Goal: Information Seeking & Learning: Understand process/instructions

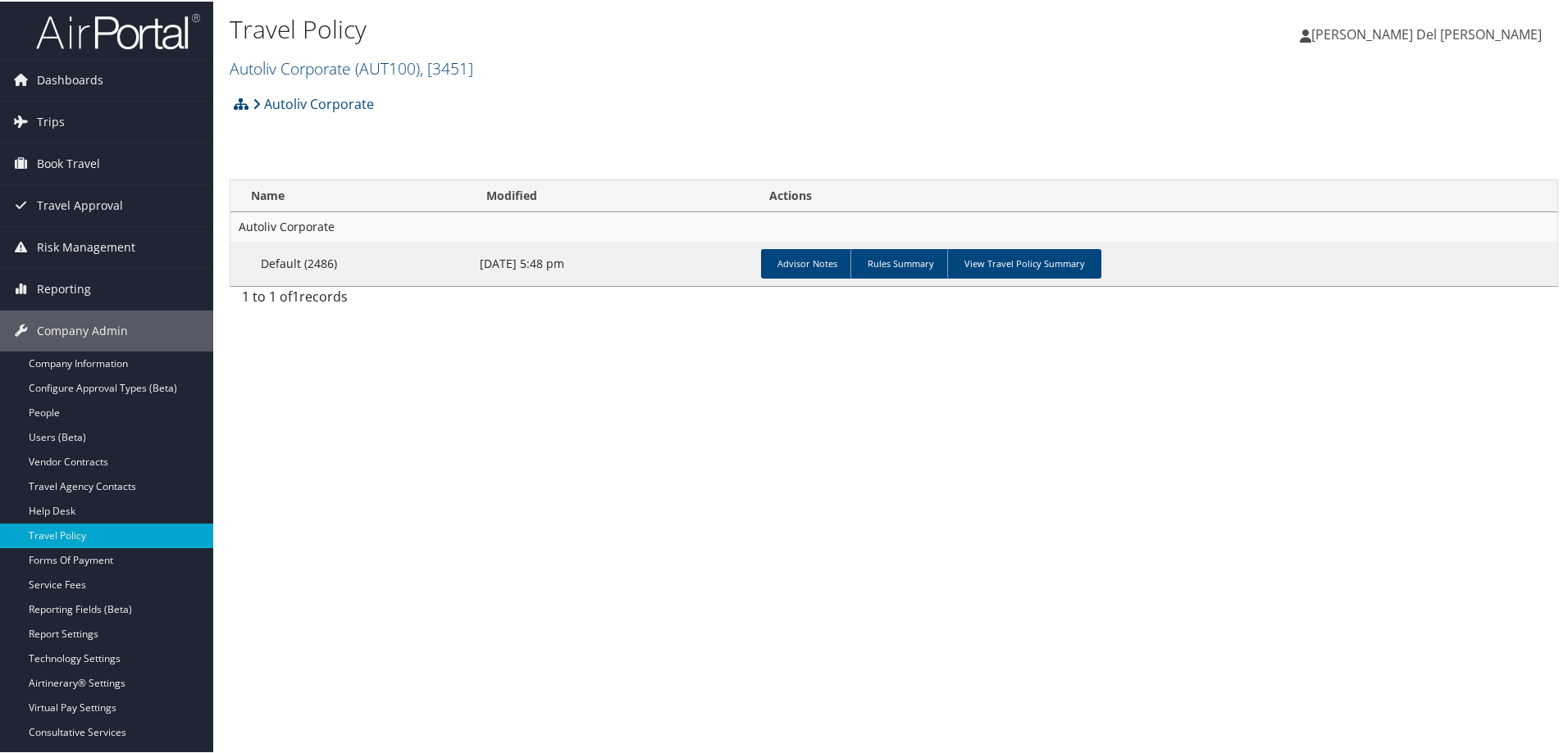
drag, startPoint x: 54, startPoint y: 120, endPoint x: 57, endPoint y: 143, distance: 23.2
click at [54, 121] on span "Trips" at bounding box center [51, 120] width 28 height 41
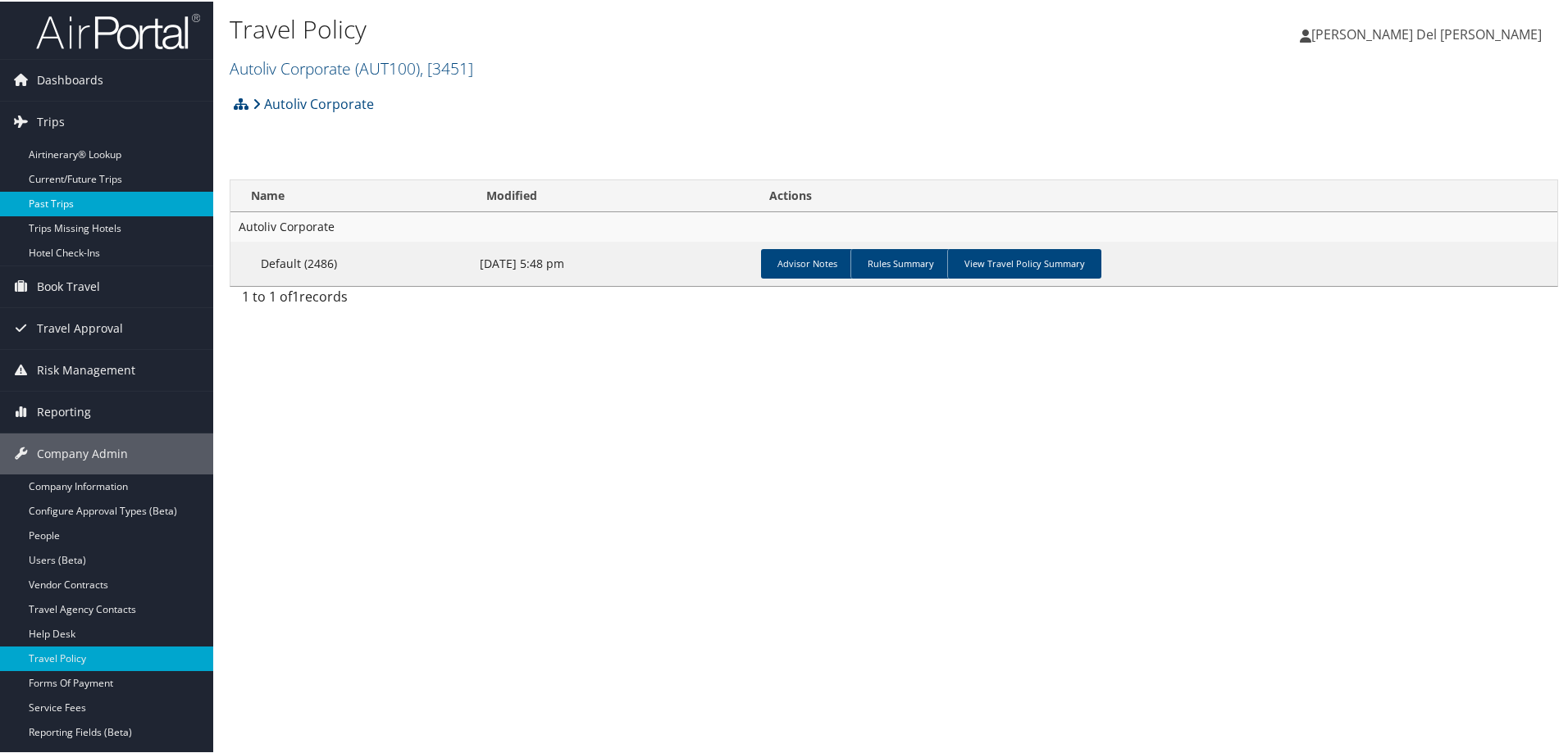
click at [54, 206] on link "Past Trips" at bounding box center [106, 202] width 213 height 24
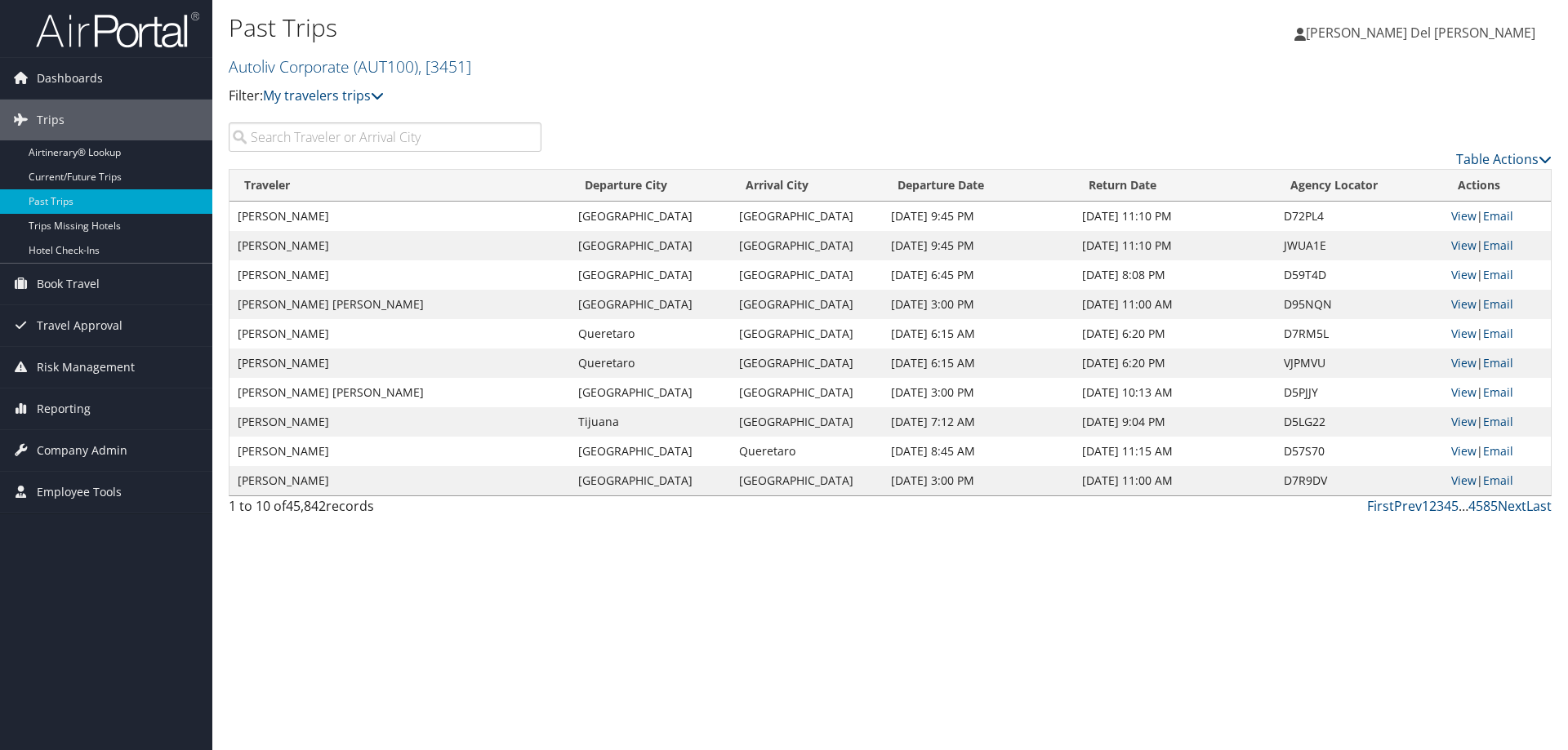
click at [399, 142] on input "search" at bounding box center [385, 137] width 313 height 29
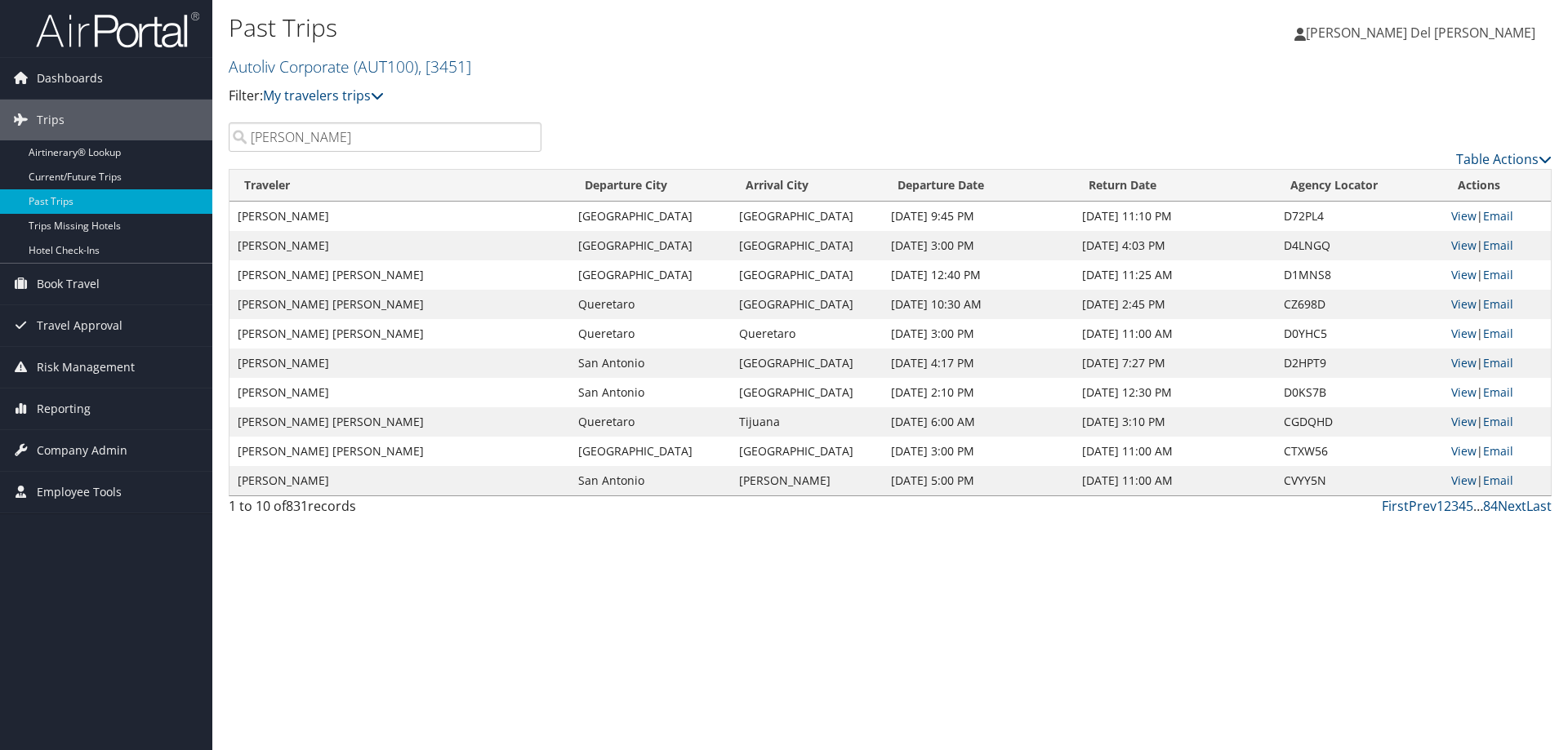
click at [250, 135] on input "hernandez" at bounding box center [385, 137] width 313 height 29
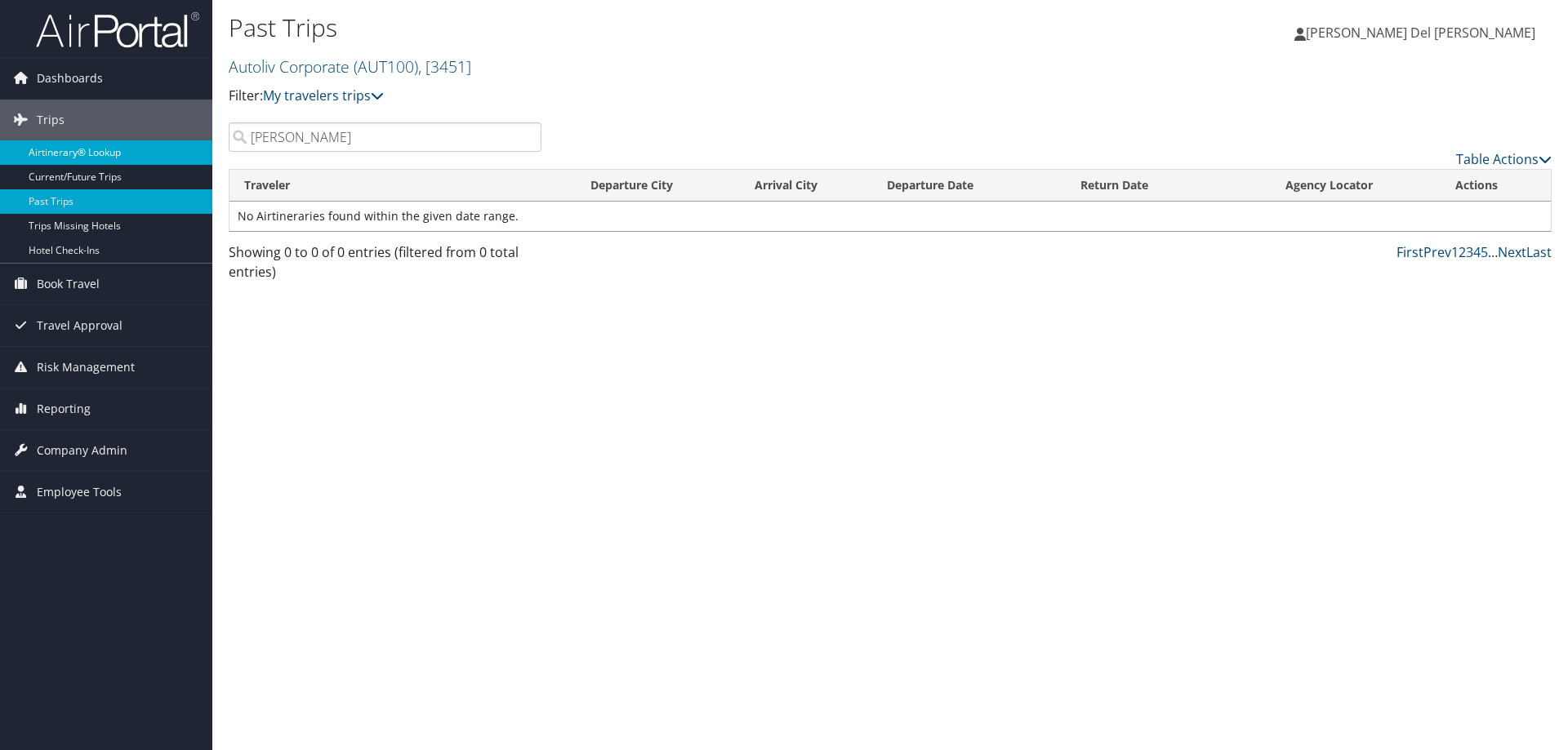
type input "bryan hernandez"
click at [92, 161] on link "Airtinerary® Lookup" at bounding box center [106, 153] width 212 height 24
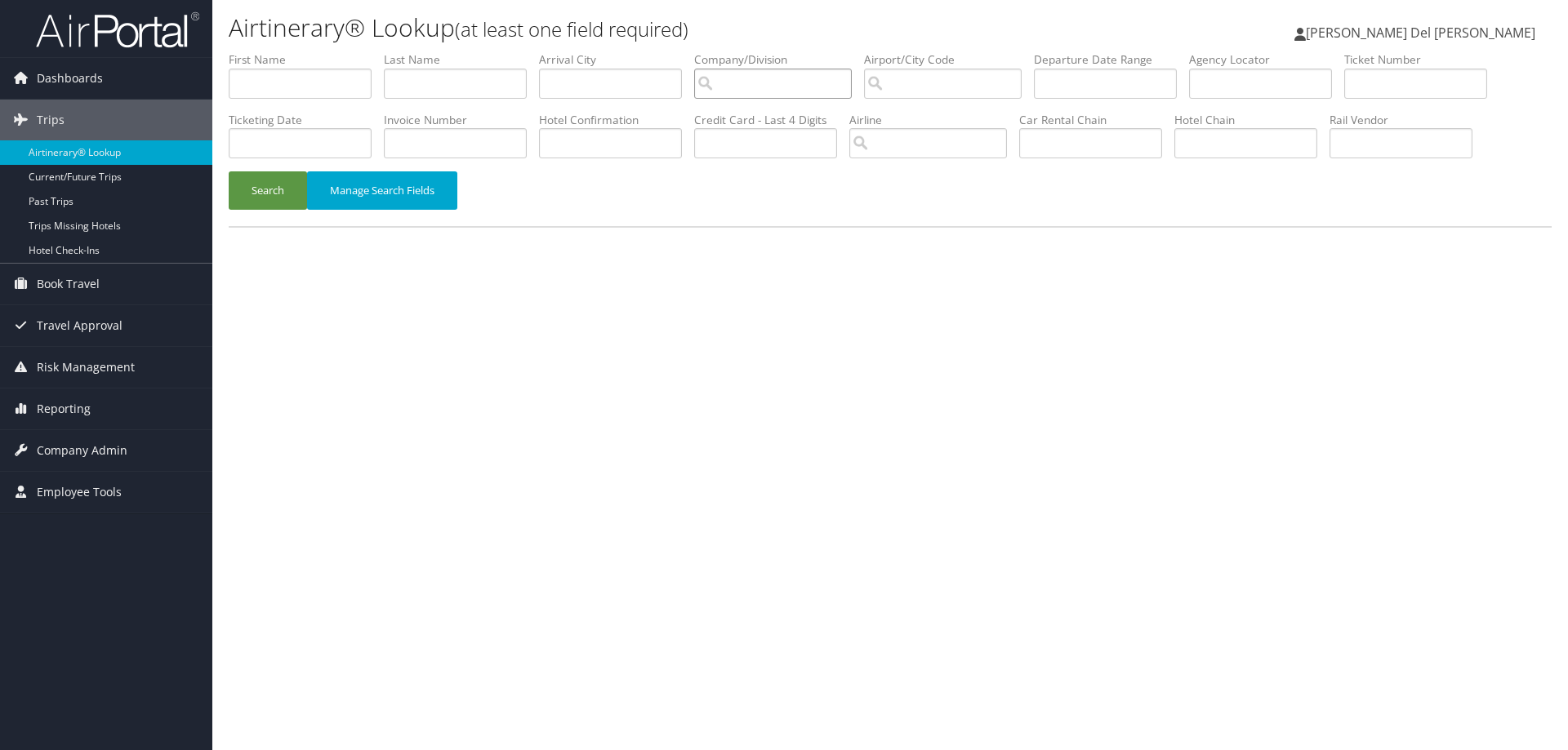
click at [787, 92] on input "search" at bounding box center [773, 83] width 158 height 30
click at [777, 117] on div "Autoliv Corporate (AUT100)" at bounding box center [801, 113] width 194 height 16
type input "Autoliv Corporate"
click at [927, 142] on input "search" at bounding box center [928, 143] width 158 height 30
click at [902, 174] on div "Volaris (Y4)" at bounding box center [940, 173] width 154 height 16
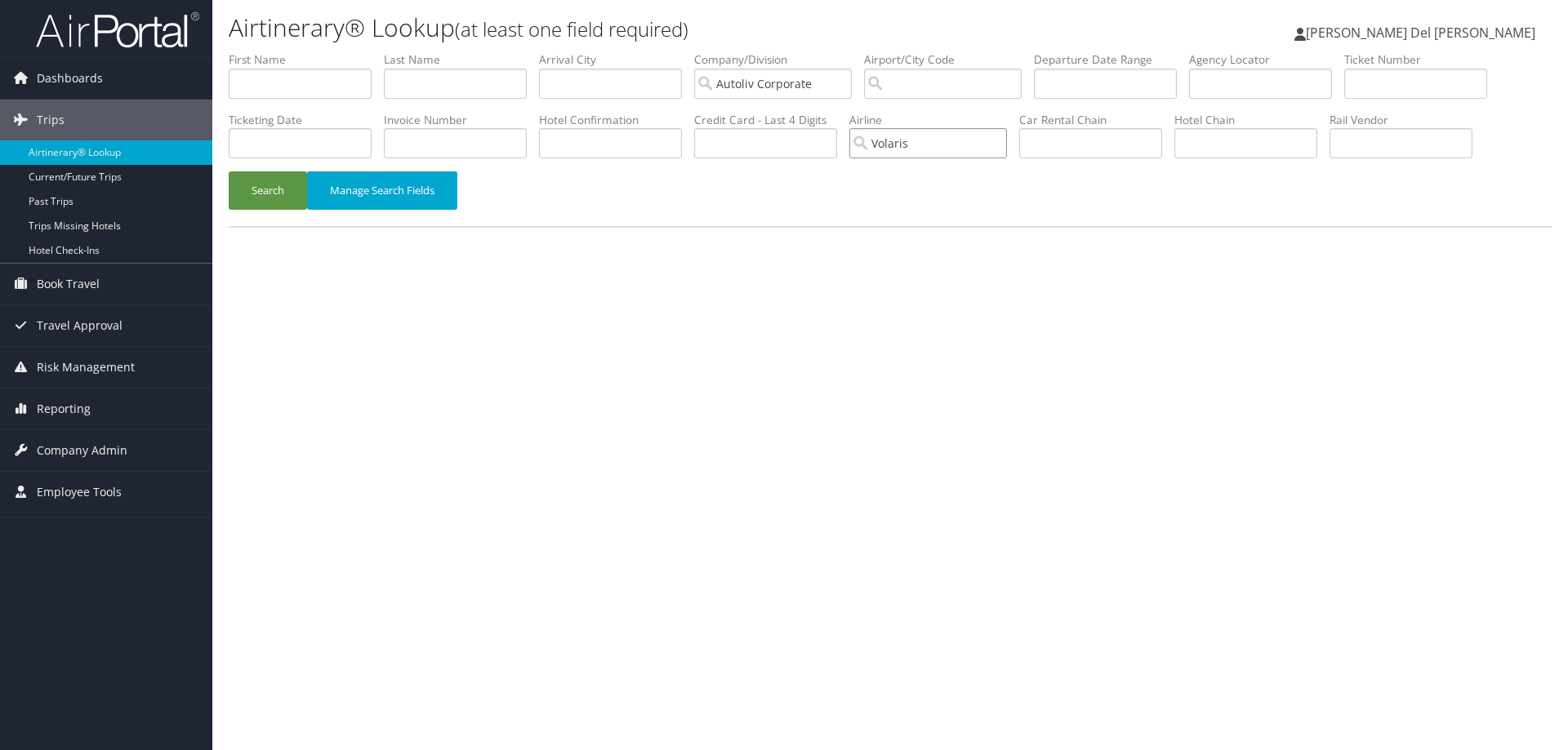
type input "Volaris"
click at [275, 139] on input "text" at bounding box center [300, 143] width 143 height 30
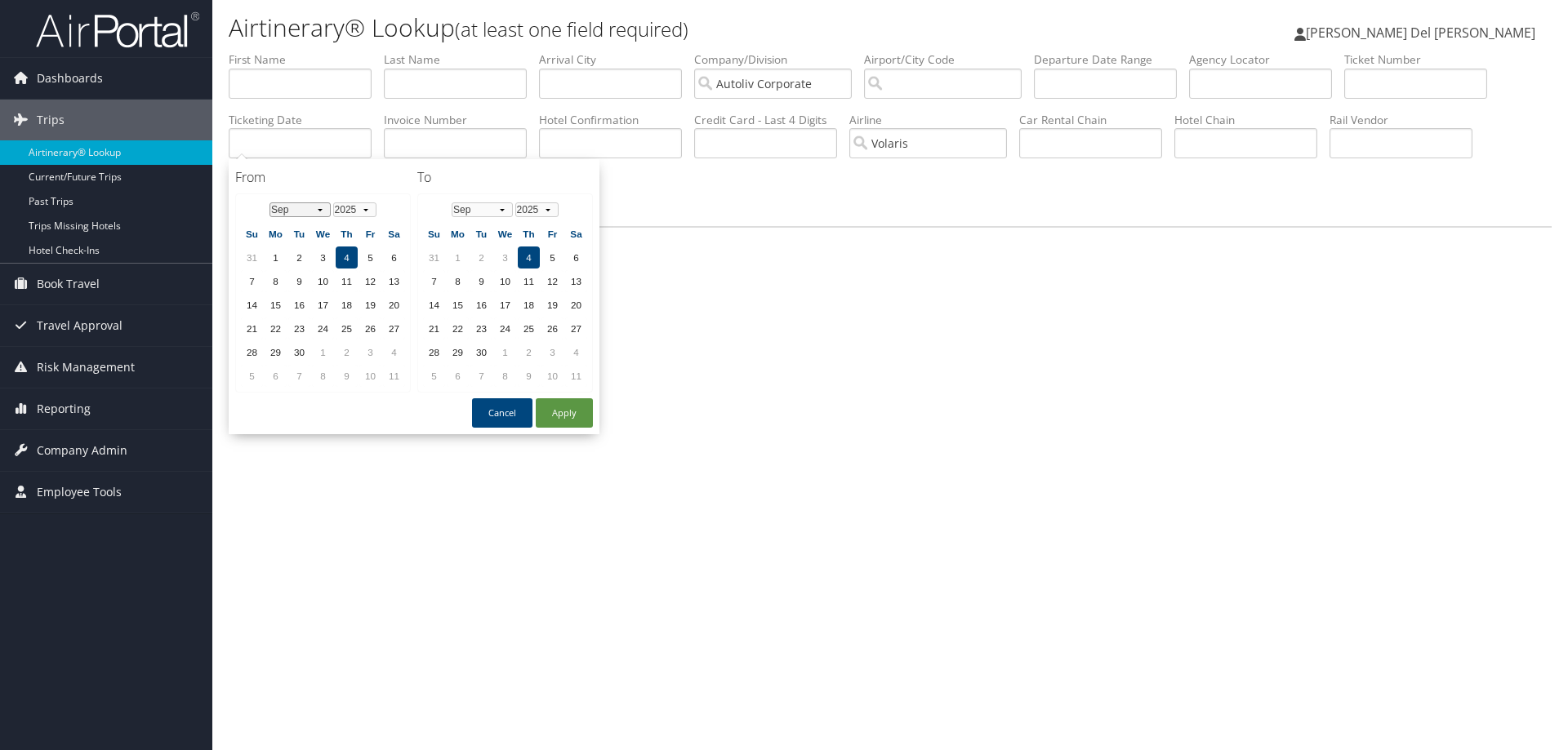
click at [321, 211] on select "Jan Feb Mar Apr May Jun Jul Aug Sep Oct Nov Dec" at bounding box center [299, 210] width 61 height 15
click at [501, 209] on select "Jan Feb Mar Apr May Jun Jul Aug Sep Oct Nov Dec" at bounding box center [482, 210] width 61 height 15
click at [298, 256] on td "1" at bounding box center [299, 258] width 23 height 22
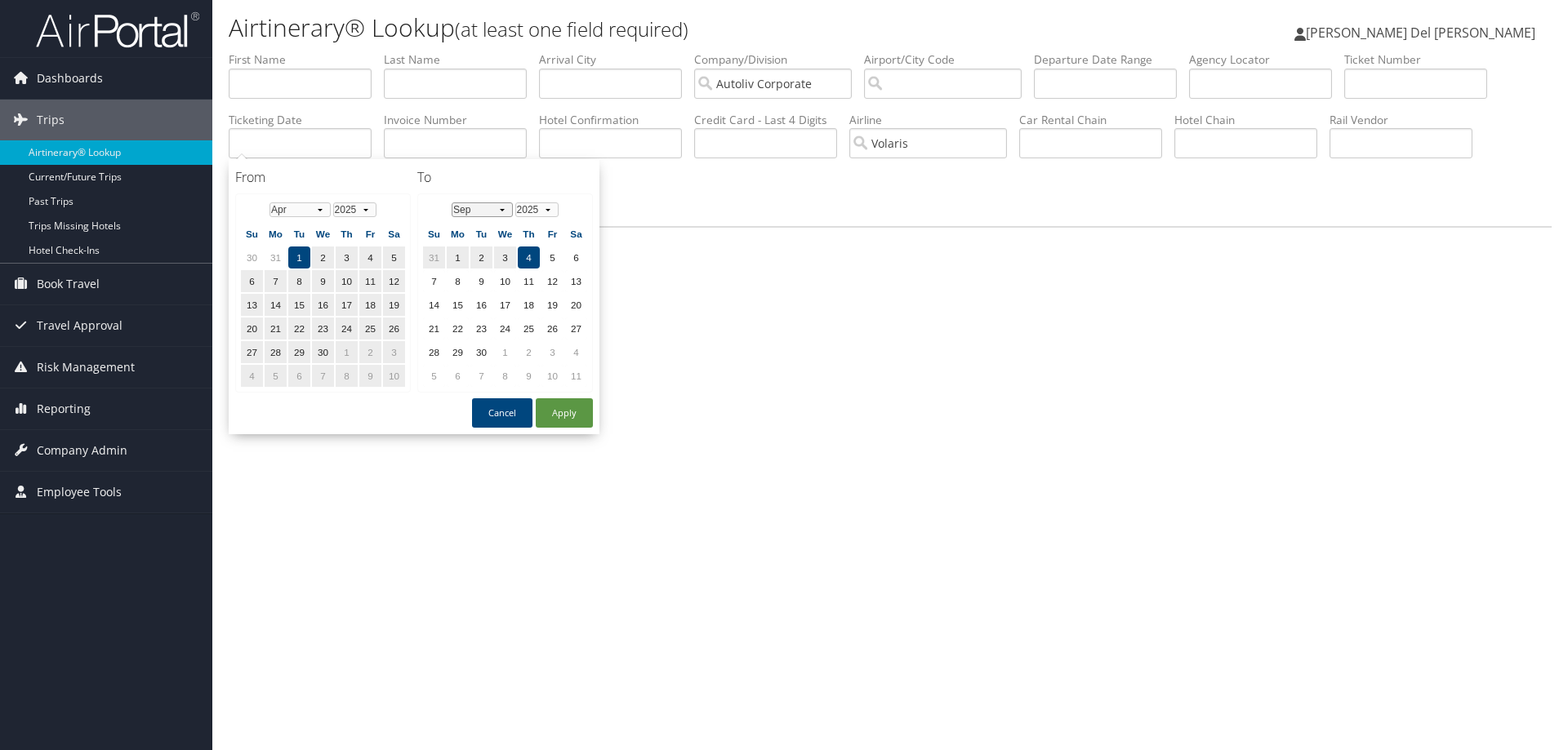
click at [503, 213] on select "Jan Feb Mar Apr May Jun Jul Aug Sep Oct Nov Dec" at bounding box center [482, 210] width 61 height 15
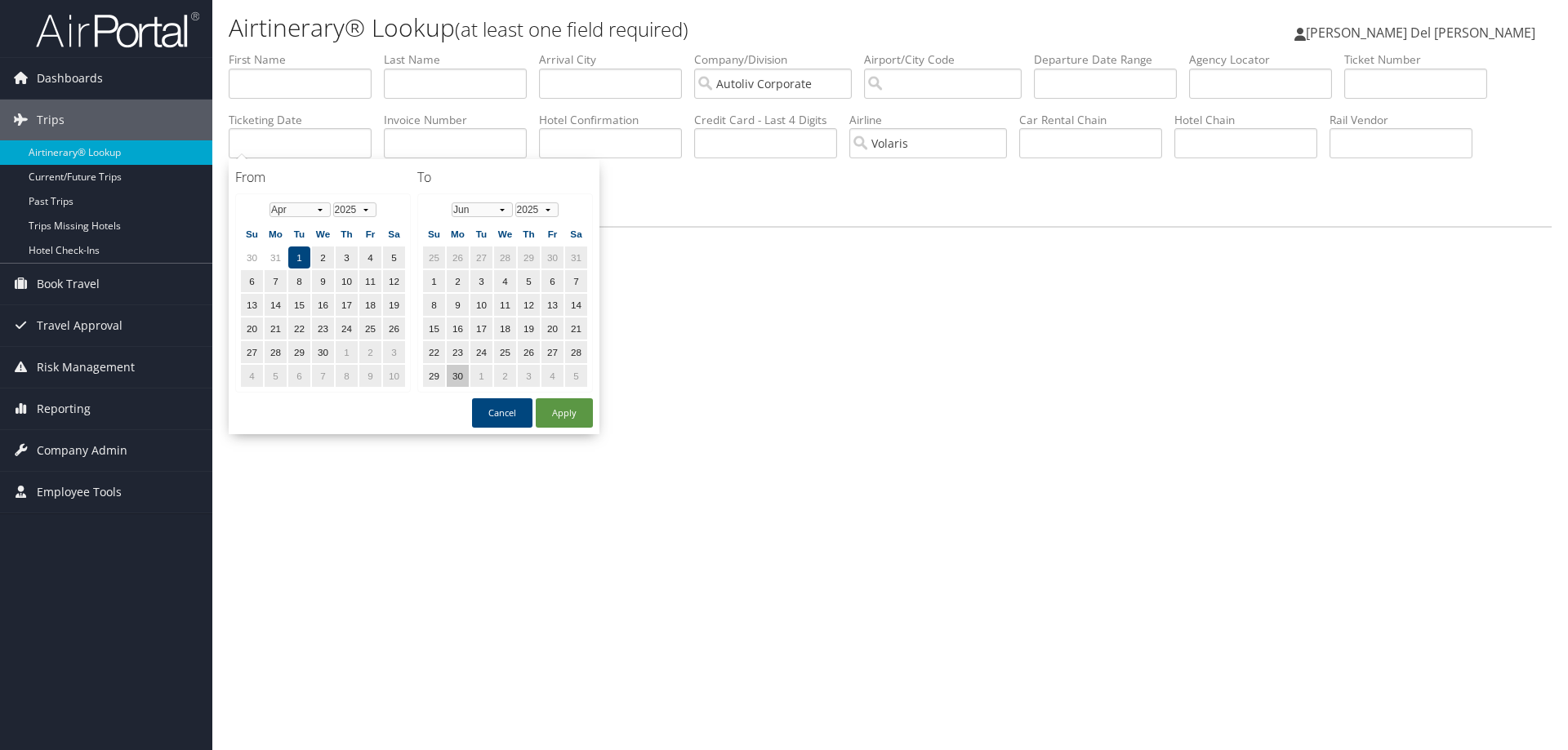
click at [458, 376] on td "30" at bounding box center [458, 376] width 23 height 22
click at [562, 414] on button "Apply" at bounding box center [564, 412] width 57 height 29
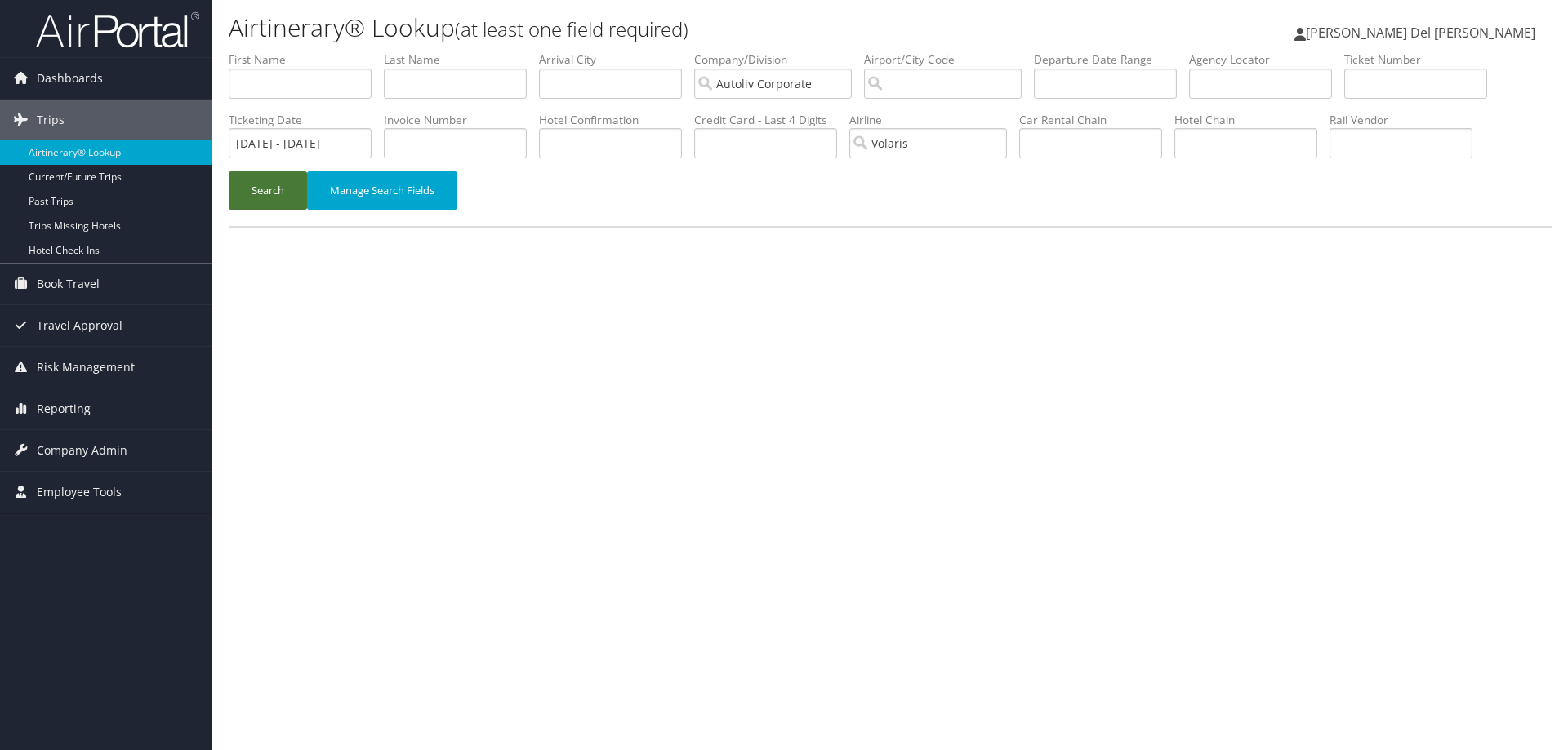
click at [267, 195] on button "Search" at bounding box center [268, 190] width 79 height 38
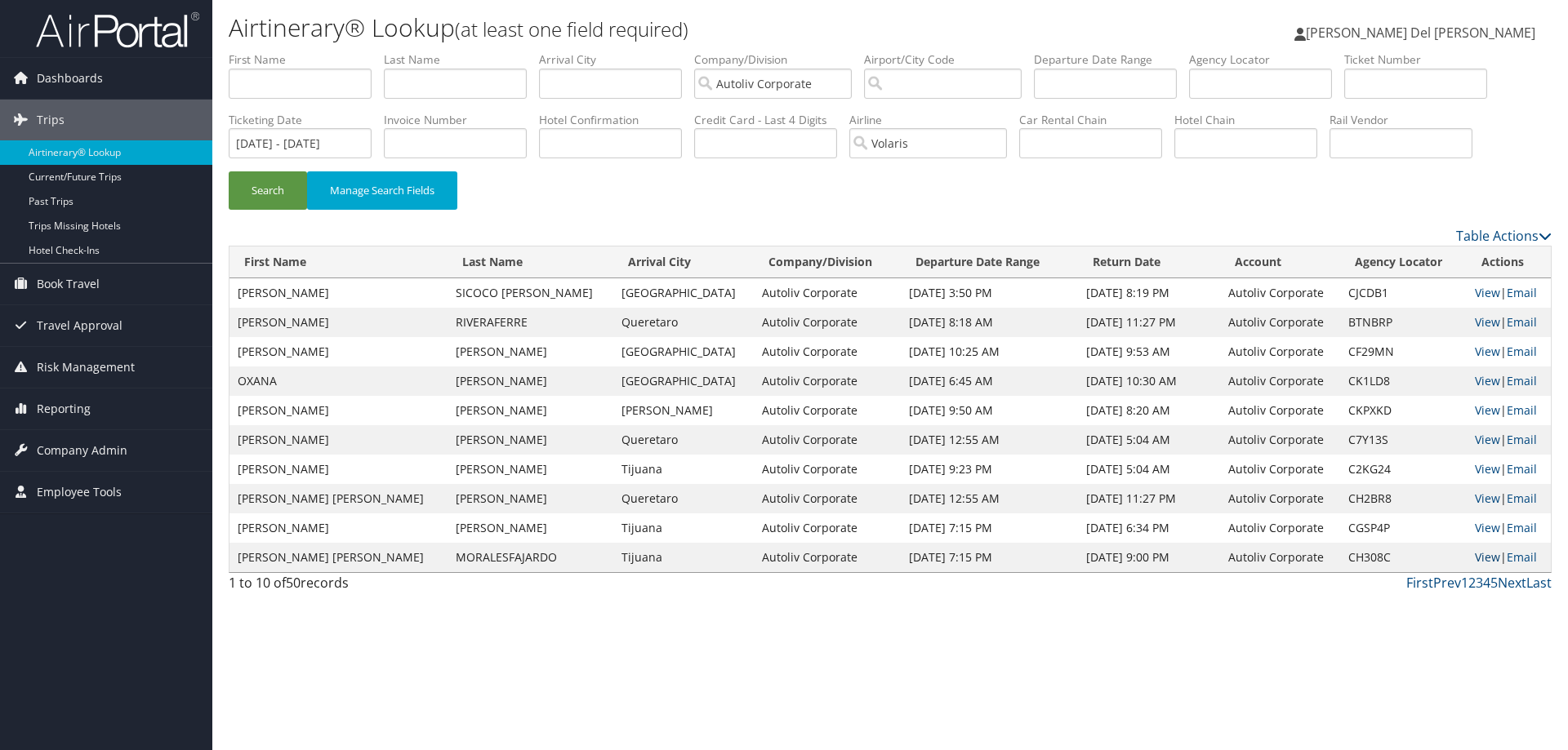
click at [1475, 554] on link "View" at bounding box center [1487, 557] width 25 height 16
click at [1475, 378] on link "View" at bounding box center [1487, 381] width 25 height 16
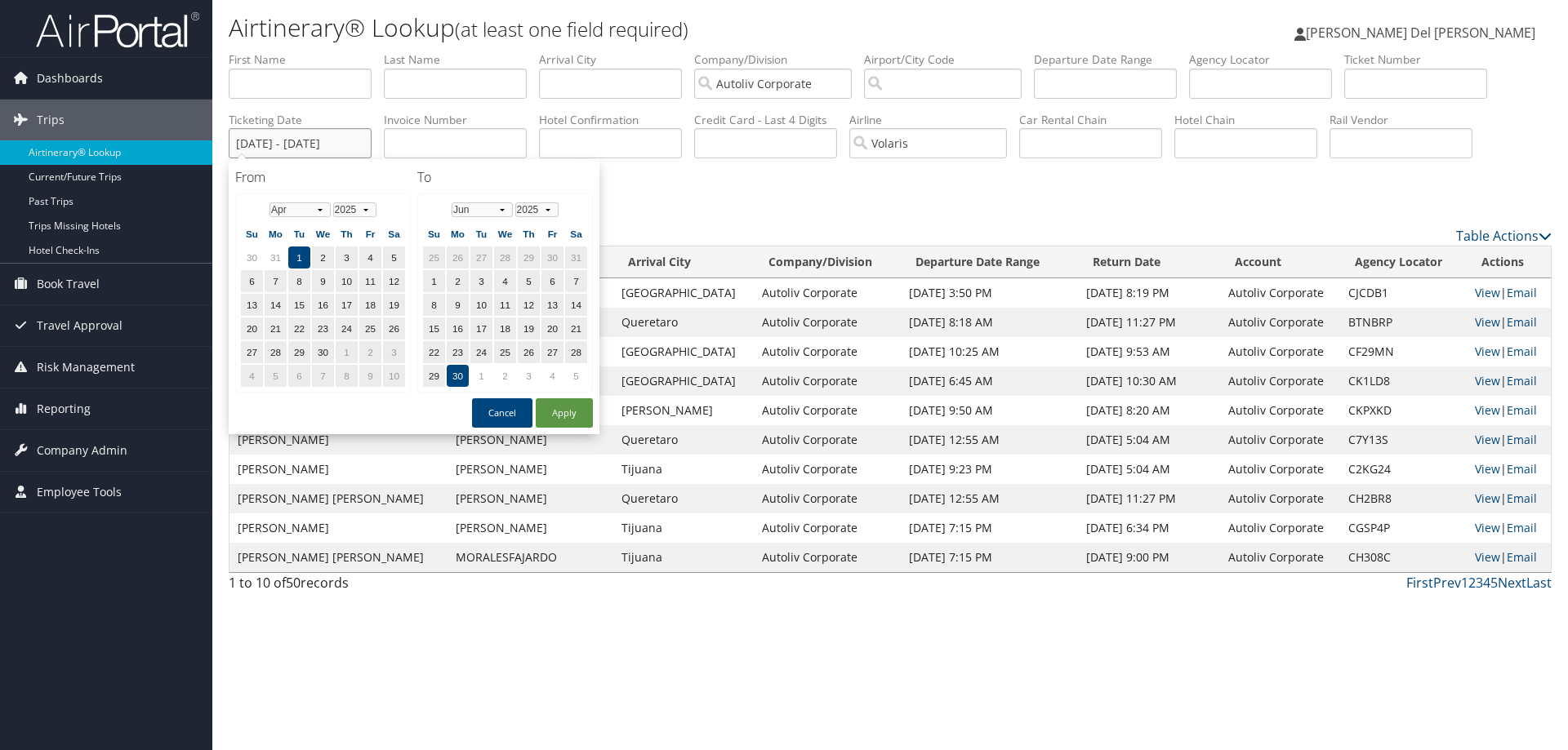
click at [342, 129] on input "04/01/2025 - 06/30/2025" at bounding box center [300, 143] width 143 height 30
click at [321, 212] on select "Jan Feb Mar Apr May Jun Jul Aug Sep Oct Nov Dec" at bounding box center [299, 210] width 61 height 15
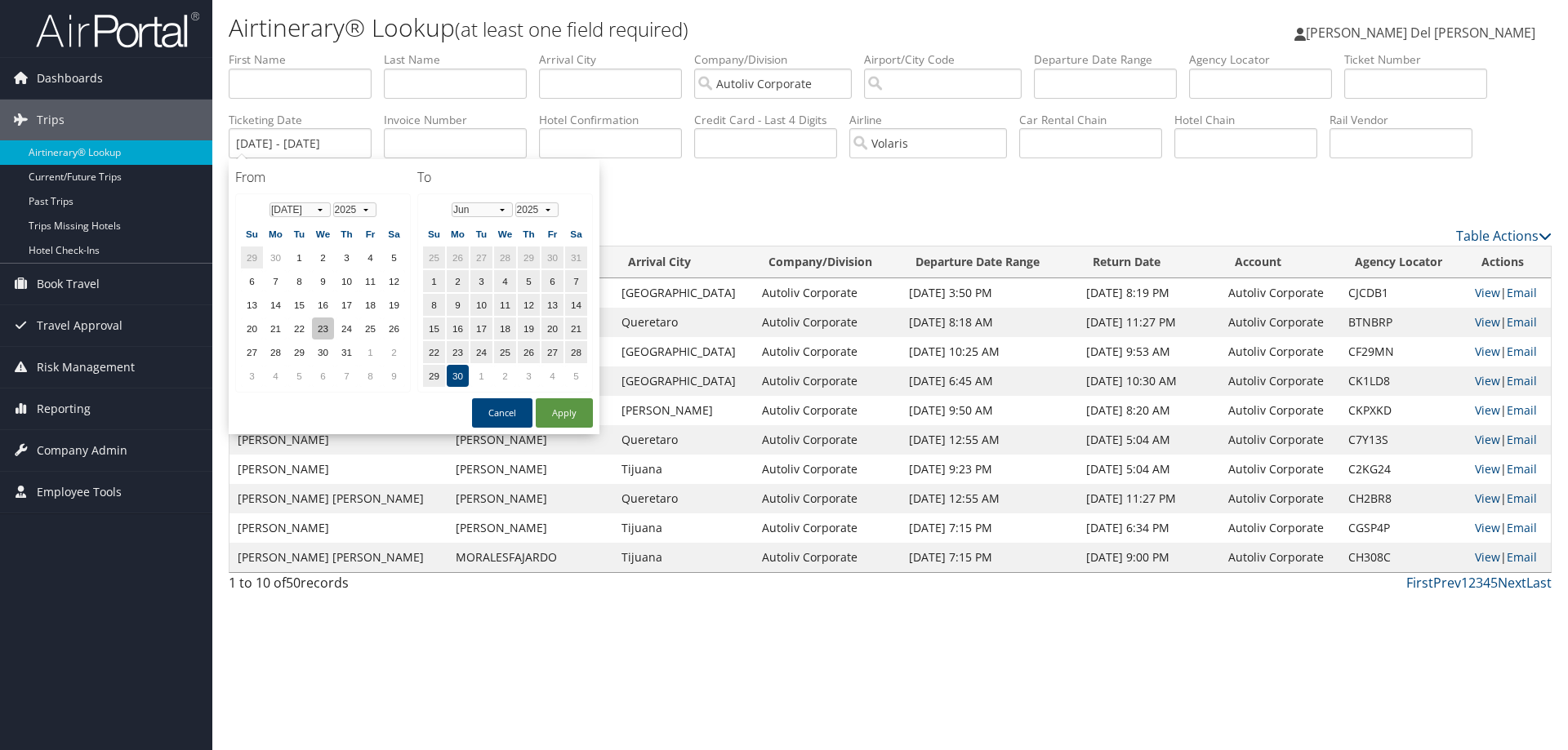
click at [324, 325] on td "23" at bounding box center [324, 329] width 23 height 22
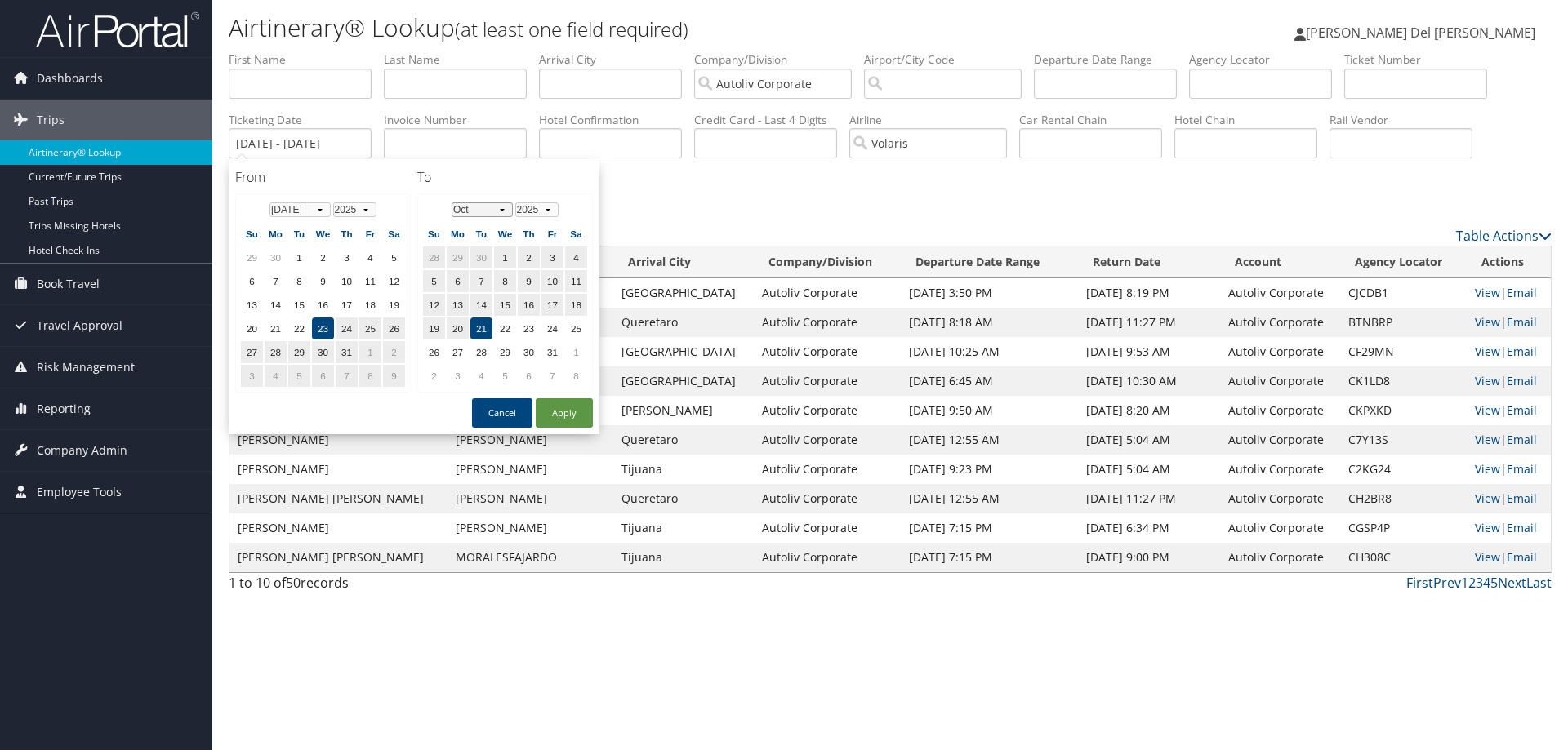
click at [505, 205] on select "Jan Feb Mar Apr May Jun Jul Aug Sep Oct Nov Dec" at bounding box center [482, 210] width 61 height 15
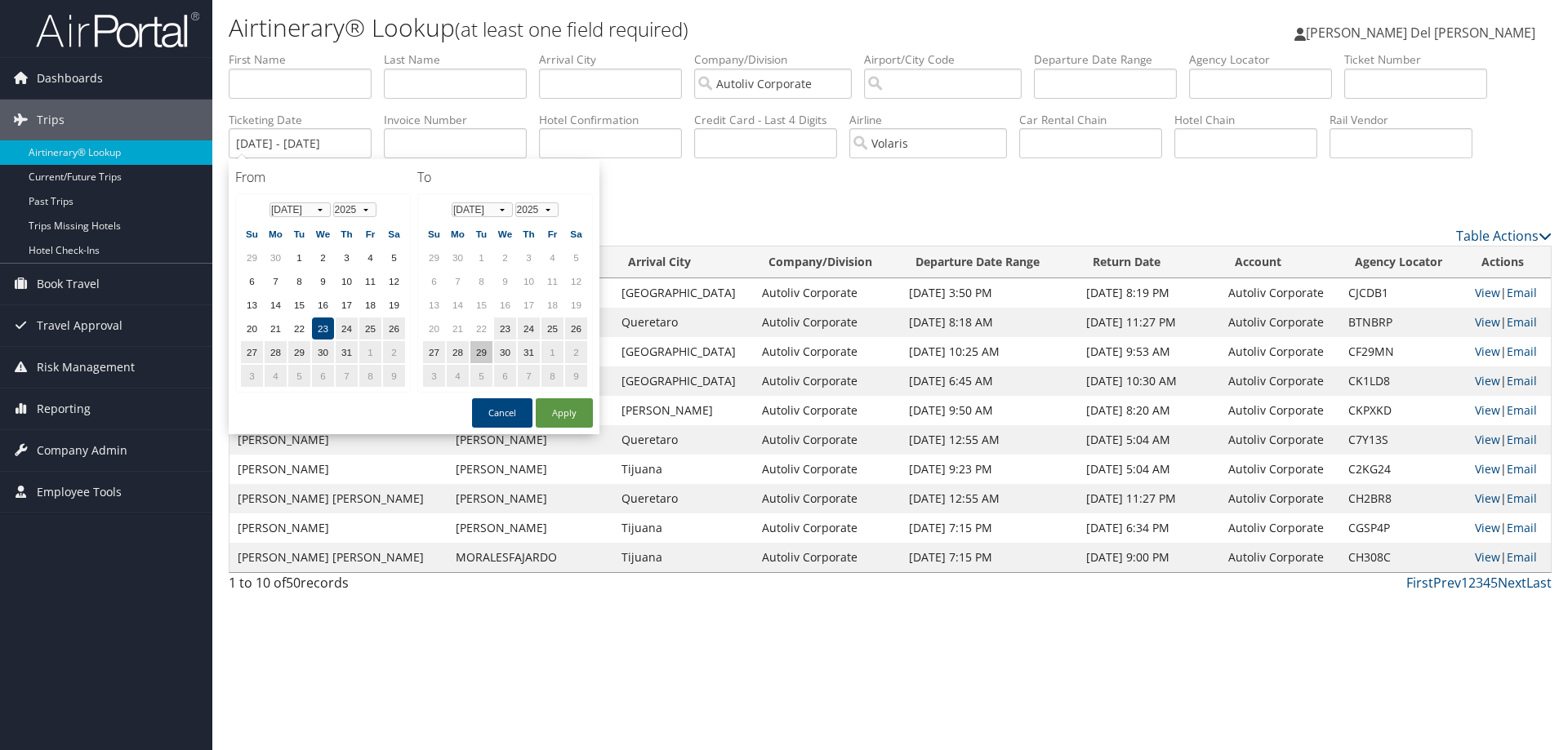
click at [485, 351] on td "29" at bounding box center [482, 352] width 23 height 22
click at [561, 411] on button "Apply" at bounding box center [564, 412] width 57 height 29
type input "07/23/2025 - 07/29/2025"
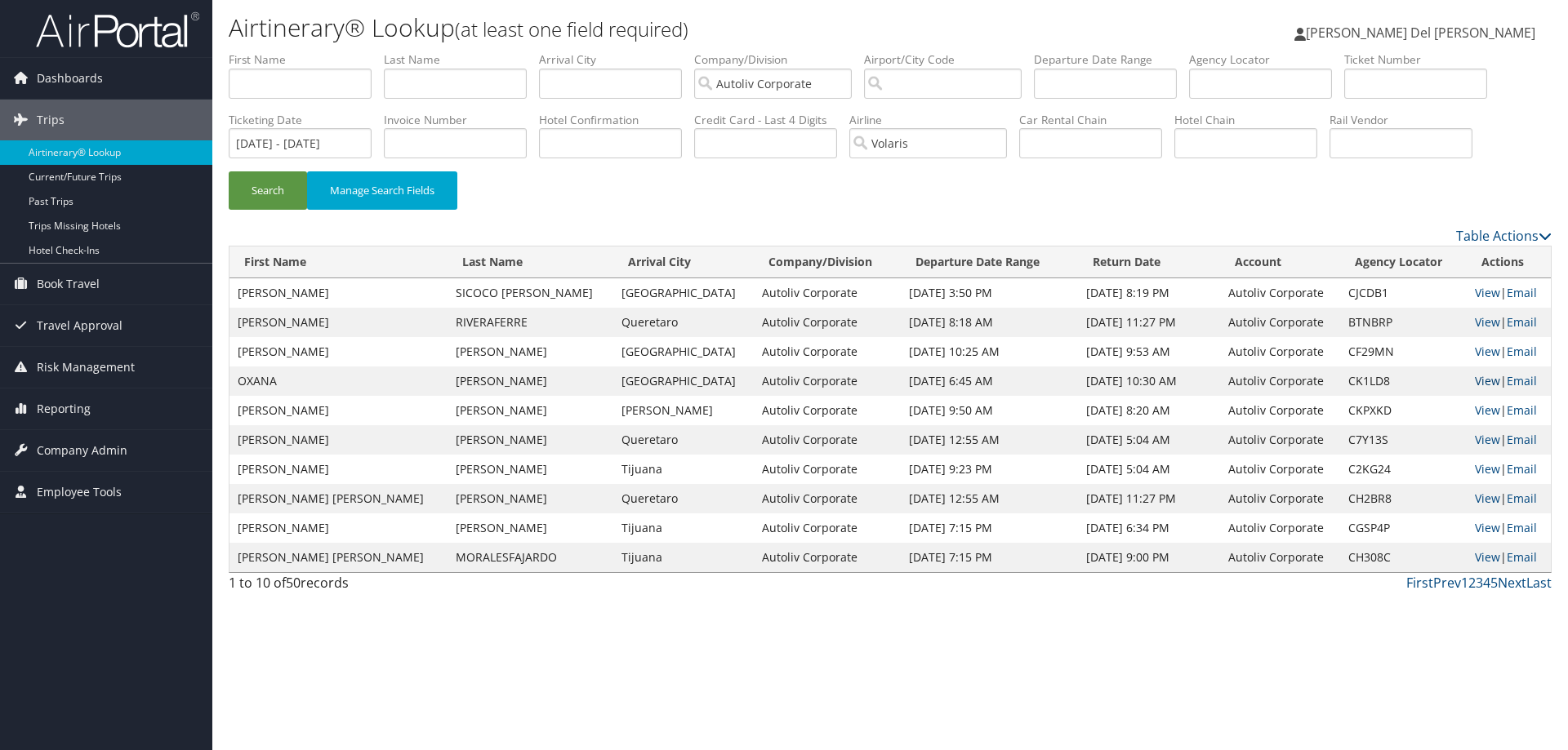
click at [1475, 376] on link "View" at bounding box center [1487, 381] width 25 height 16
drag, startPoint x: 279, startPoint y: 187, endPoint x: 459, endPoint y: 231, distance: 185.3
click at [279, 187] on button "Search" at bounding box center [268, 190] width 79 height 38
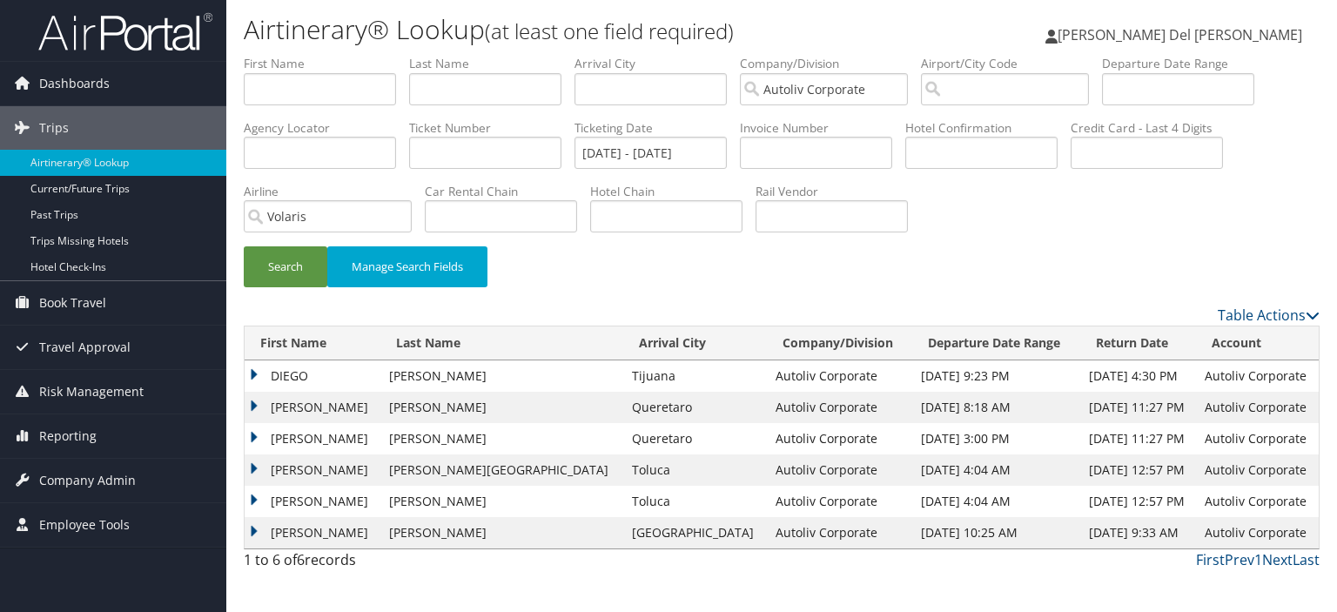
click at [255, 374] on td "DIEGO" at bounding box center [313, 375] width 136 height 31
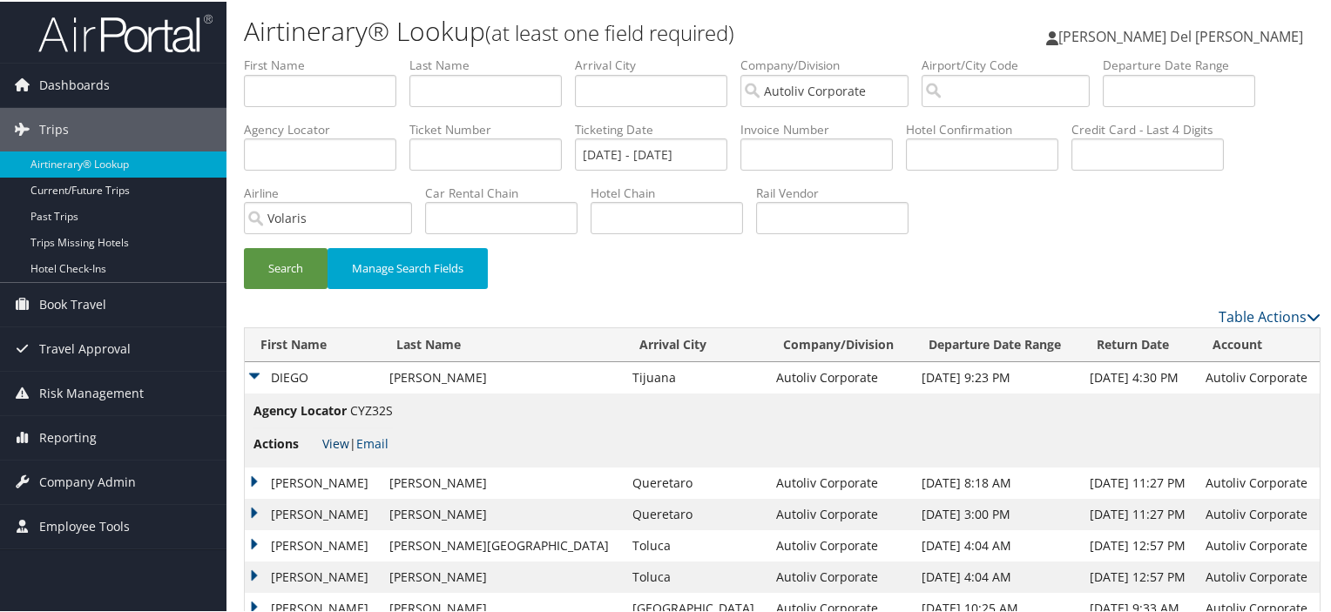
click at [331, 438] on link "View" at bounding box center [335, 442] width 27 height 17
click at [253, 473] on td "DAVID EDUARDO" at bounding box center [313, 481] width 136 height 31
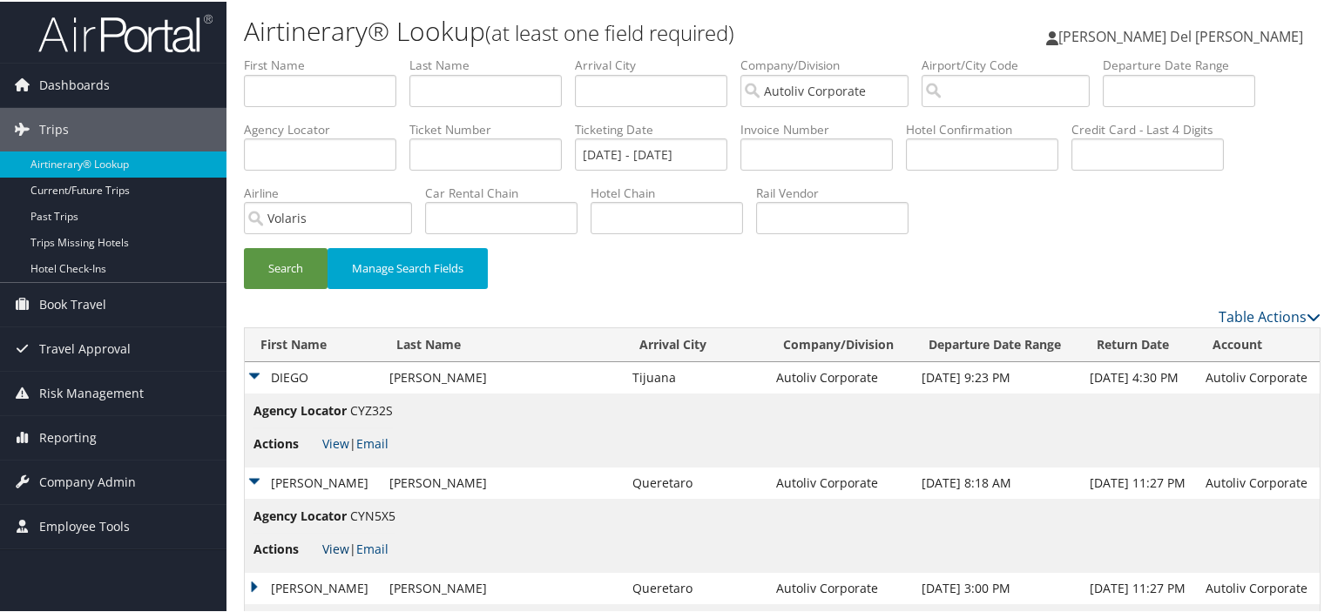
click at [331, 542] on link "View" at bounding box center [335, 547] width 27 height 17
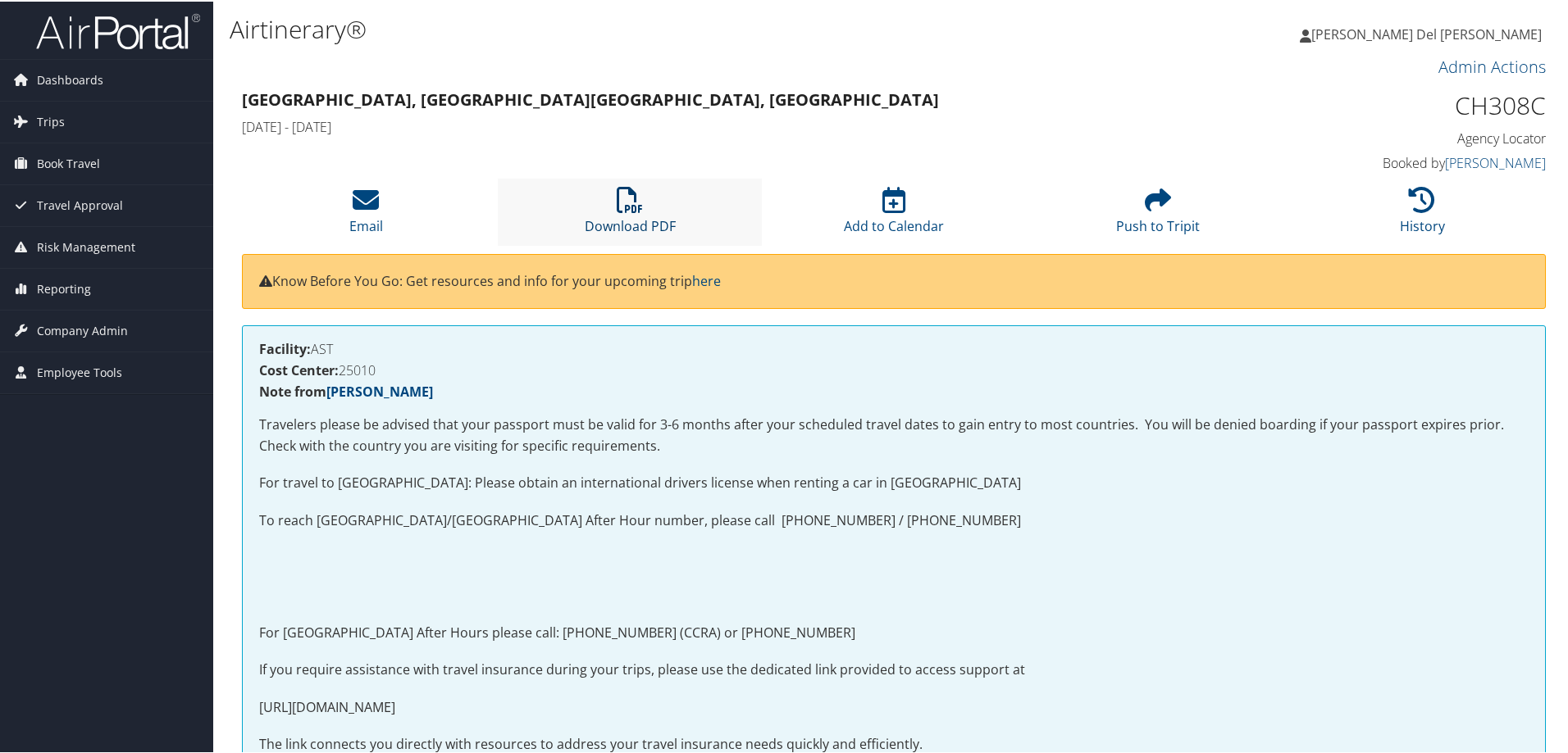
drag, startPoint x: 622, startPoint y: 192, endPoint x: 583, endPoint y: 213, distance: 44.3
click at [621, 192] on icon at bounding box center [630, 199] width 26 height 26
click at [626, 216] on link "Download PDF" at bounding box center [630, 214] width 91 height 40
click at [92, 338] on span "Company Admin" at bounding box center [82, 329] width 91 height 41
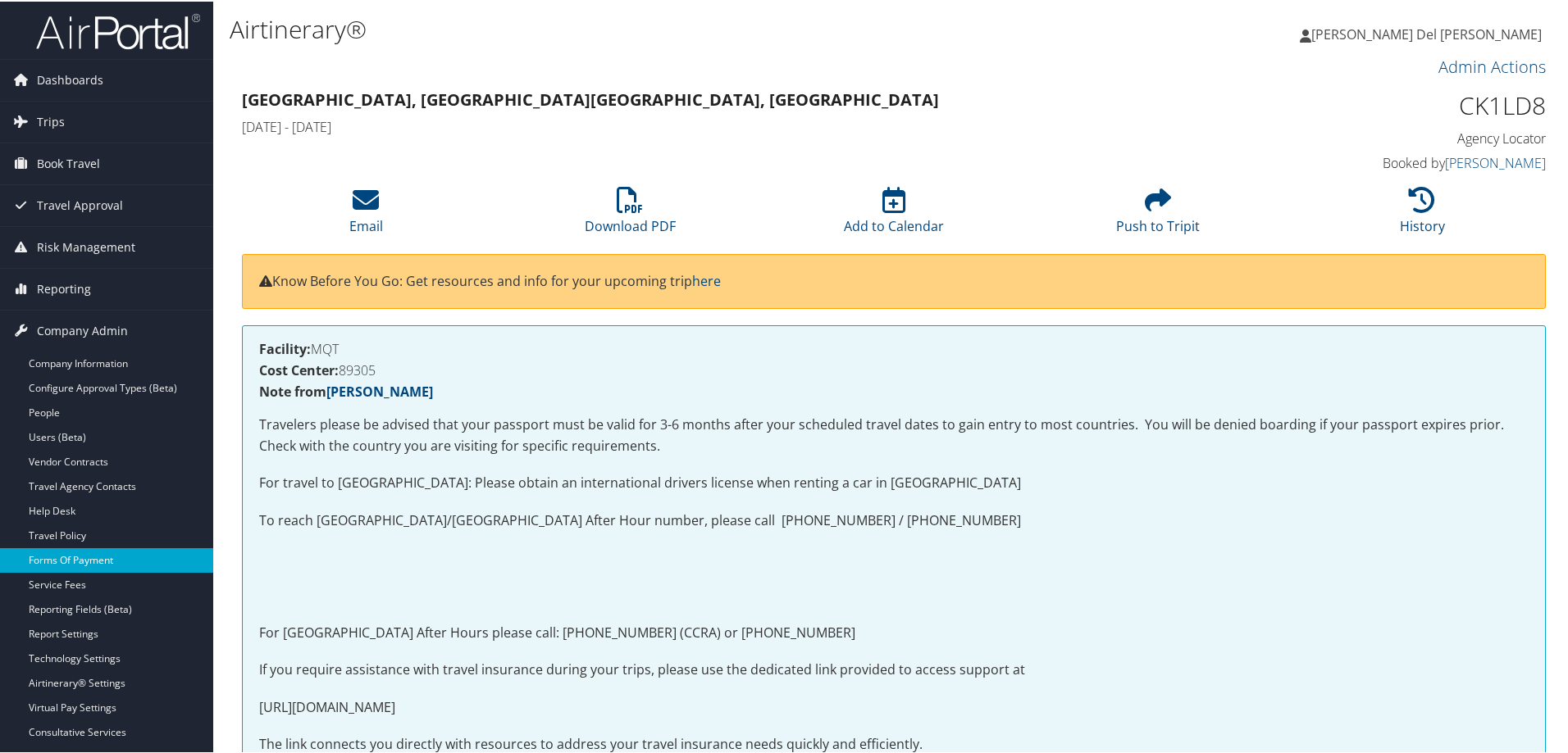
click at [55, 557] on link "Forms Of Payment" at bounding box center [106, 559] width 213 height 24
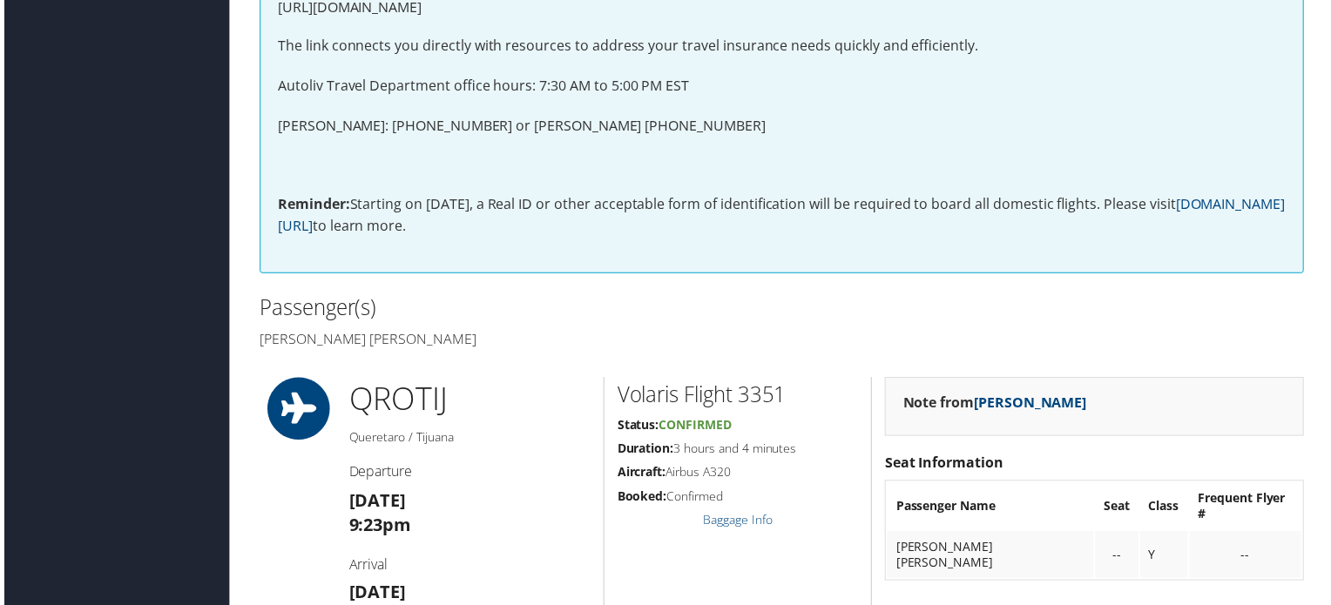
scroll to position [522, 0]
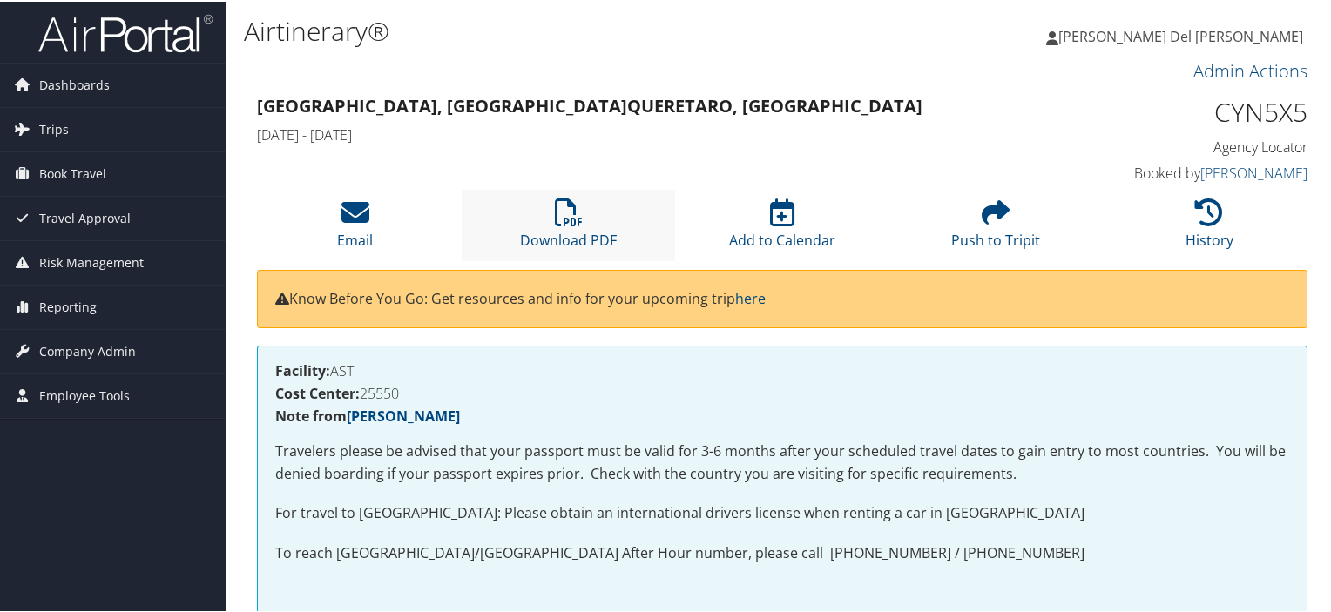
drag, startPoint x: 549, startPoint y: 219, endPoint x: 521, endPoint y: 223, distance: 29.1
click at [540, 215] on li "Download PDF" at bounding box center [568, 223] width 213 height 71
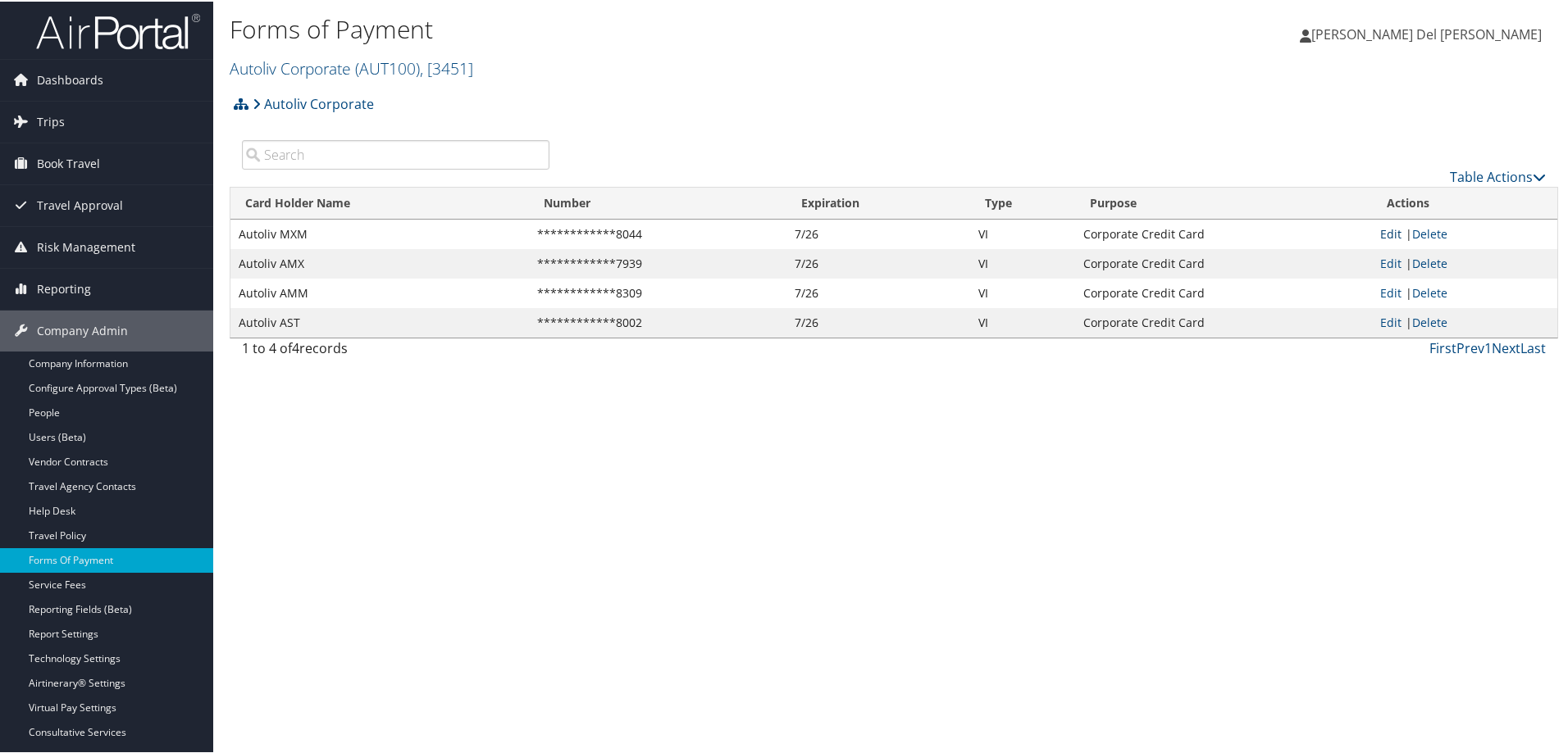
click at [1381, 233] on link "Edit" at bounding box center [1391, 232] width 22 height 16
select select "2"
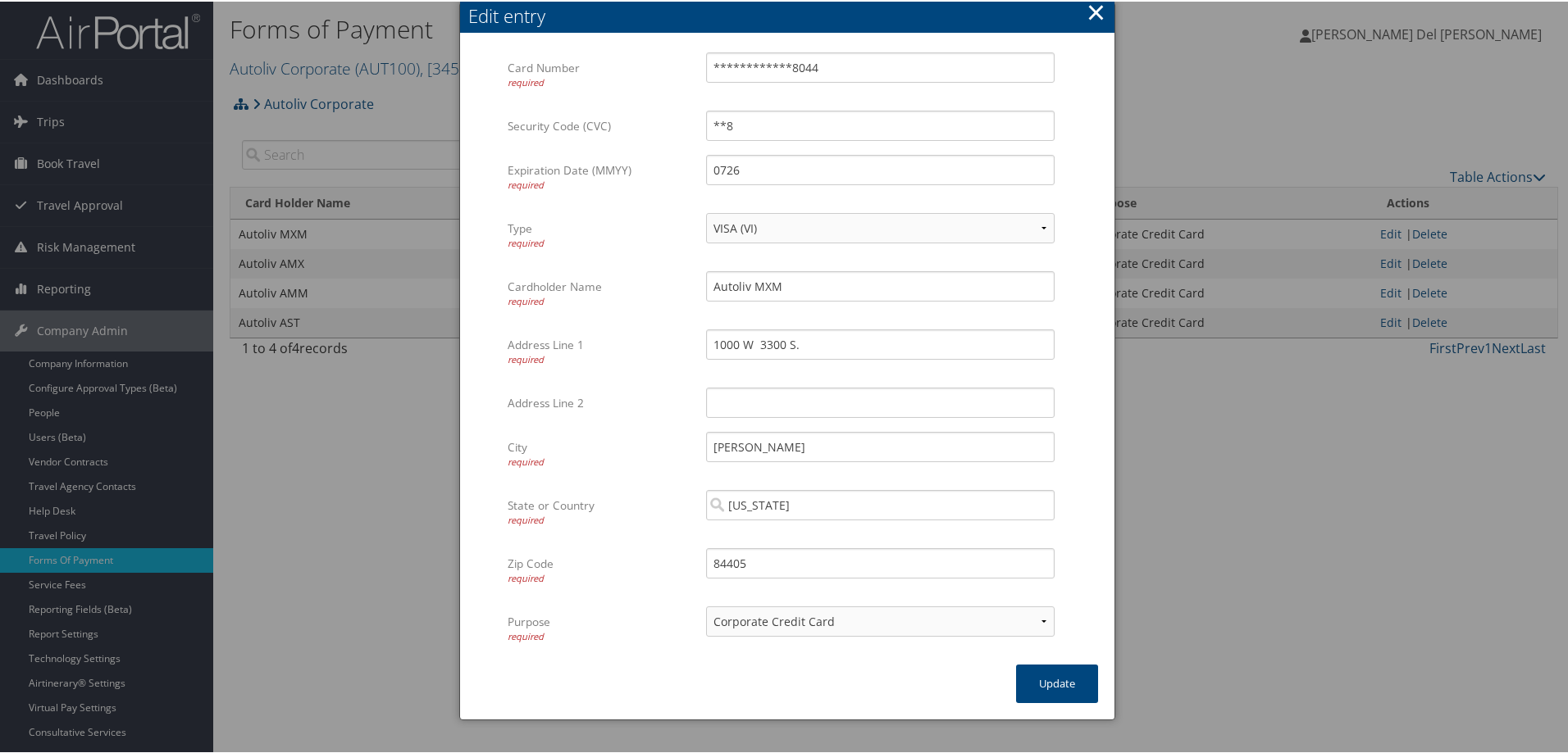
drag, startPoint x: 1090, startPoint y: 6, endPoint x: 1066, endPoint y: 39, distance: 40.8
click at [1090, 6] on button "×" at bounding box center [1096, 10] width 19 height 33
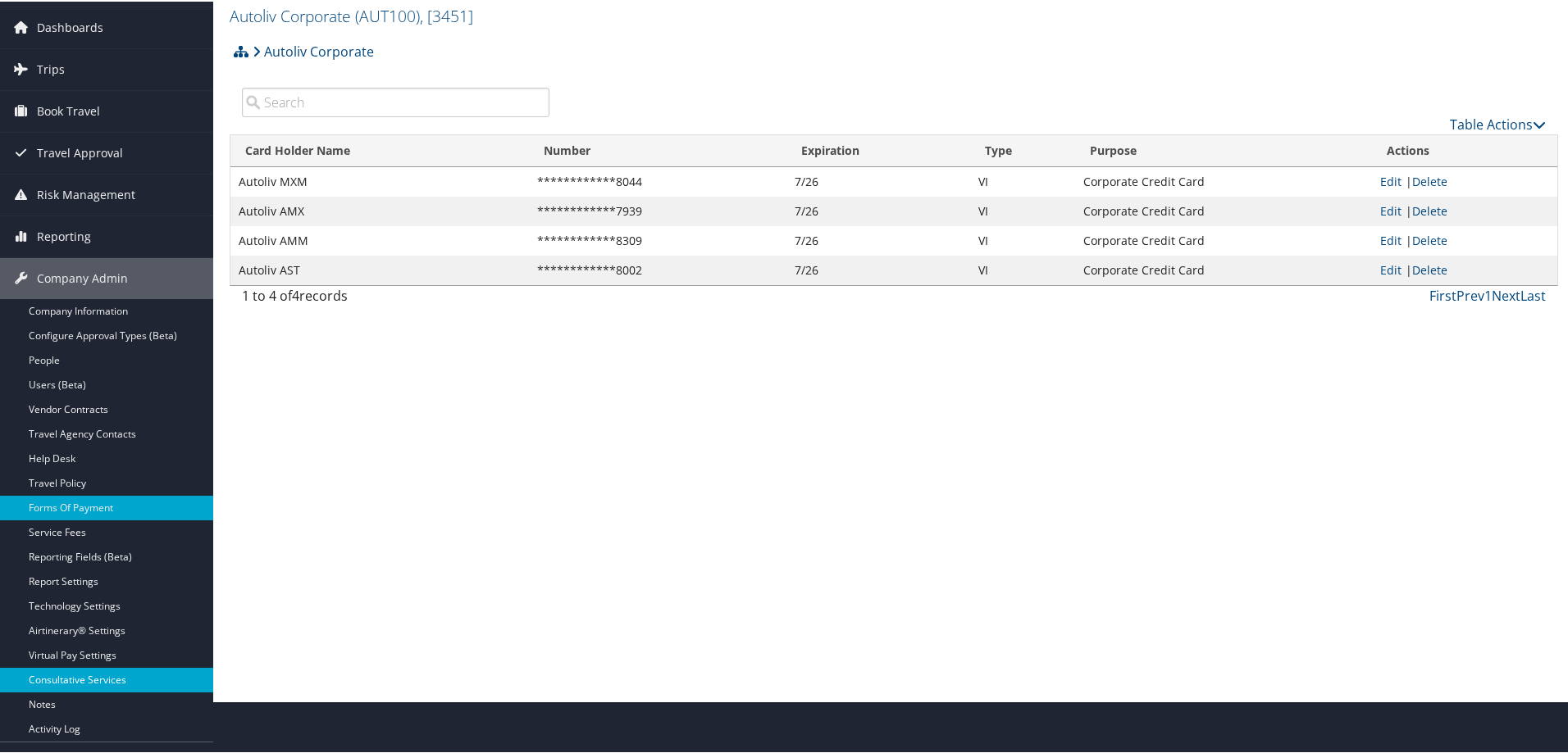
scroll to position [82, 0]
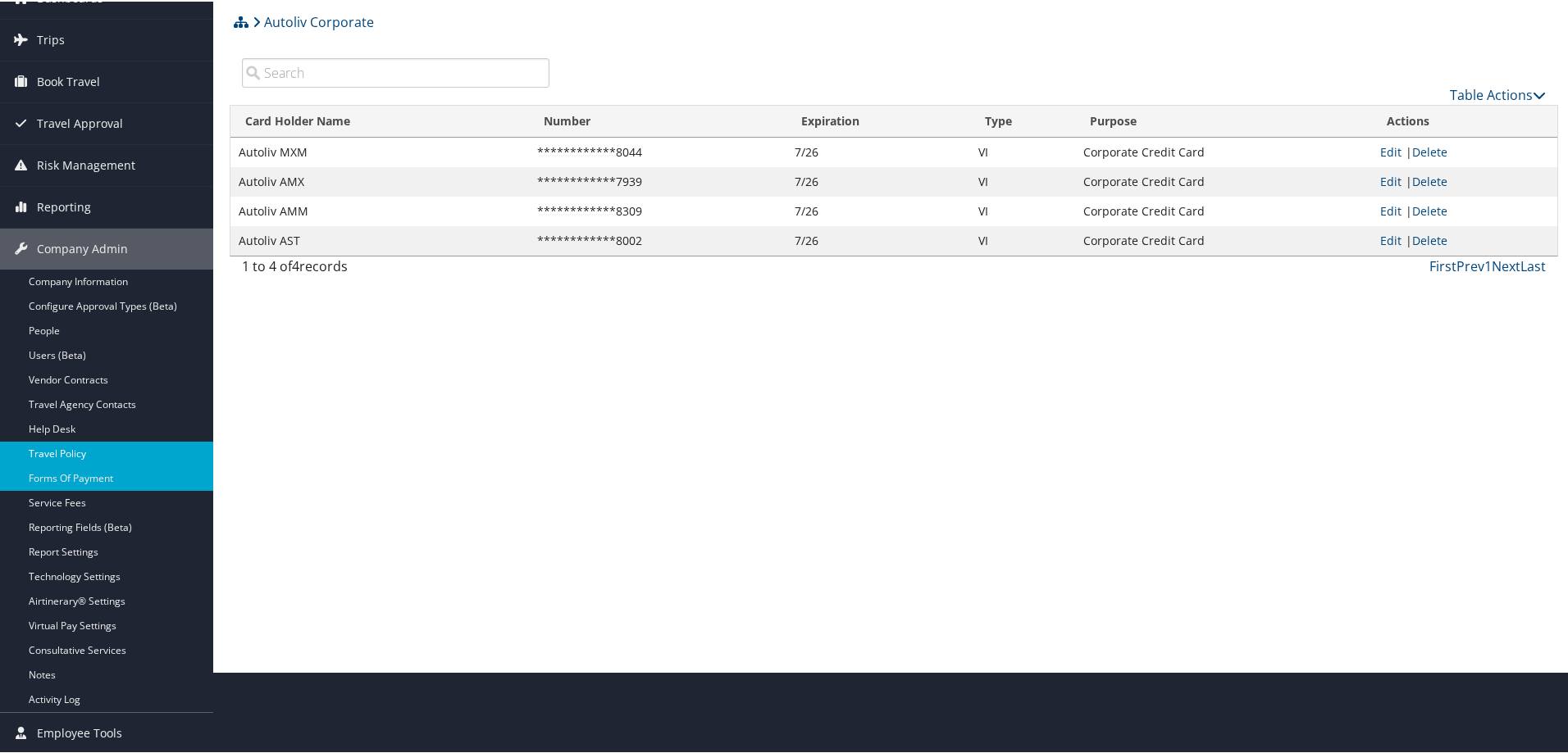
click at [72, 454] on link "Travel Policy" at bounding box center [106, 453] width 213 height 24
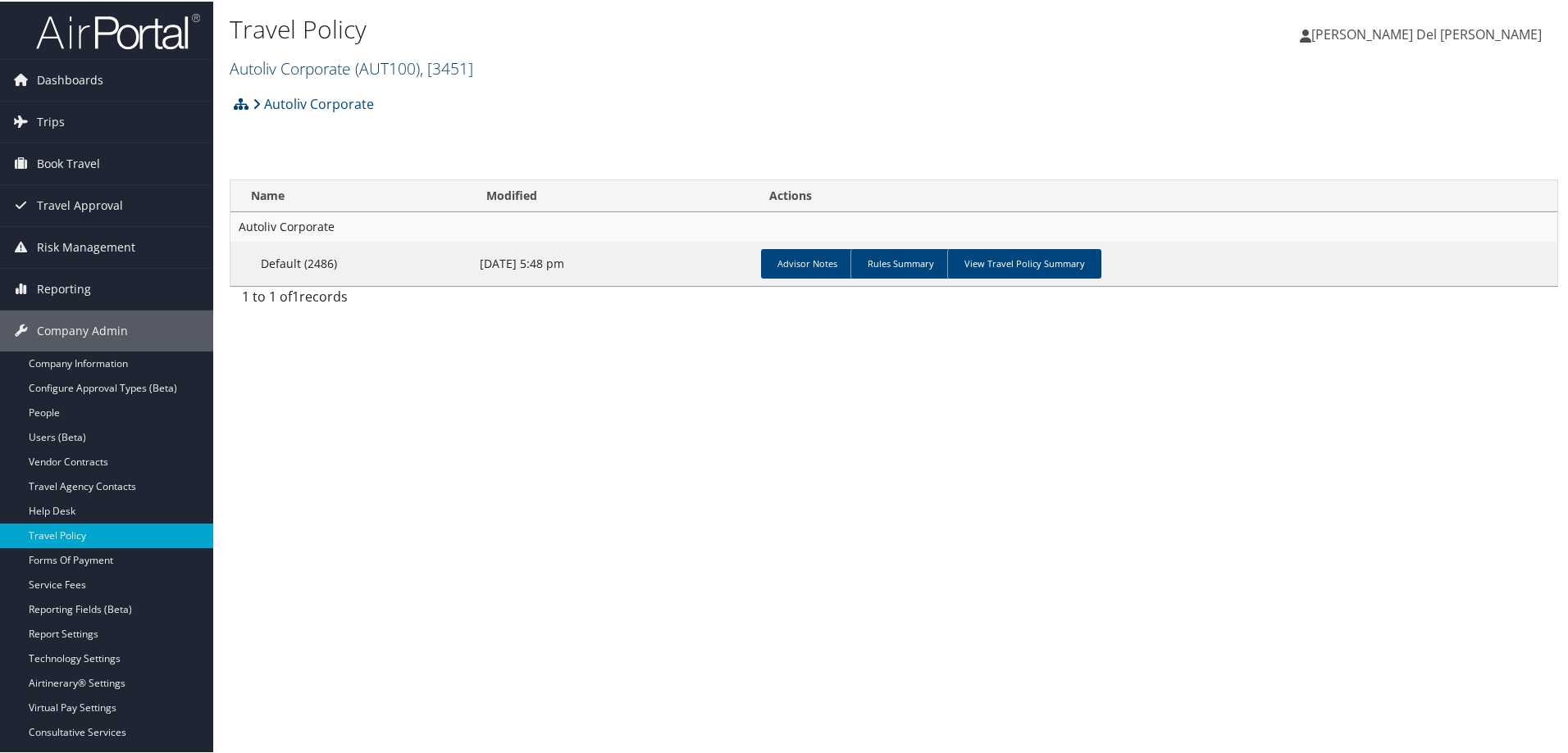
click at [413, 65] on span "( AUT100 )" at bounding box center [387, 67] width 65 height 23
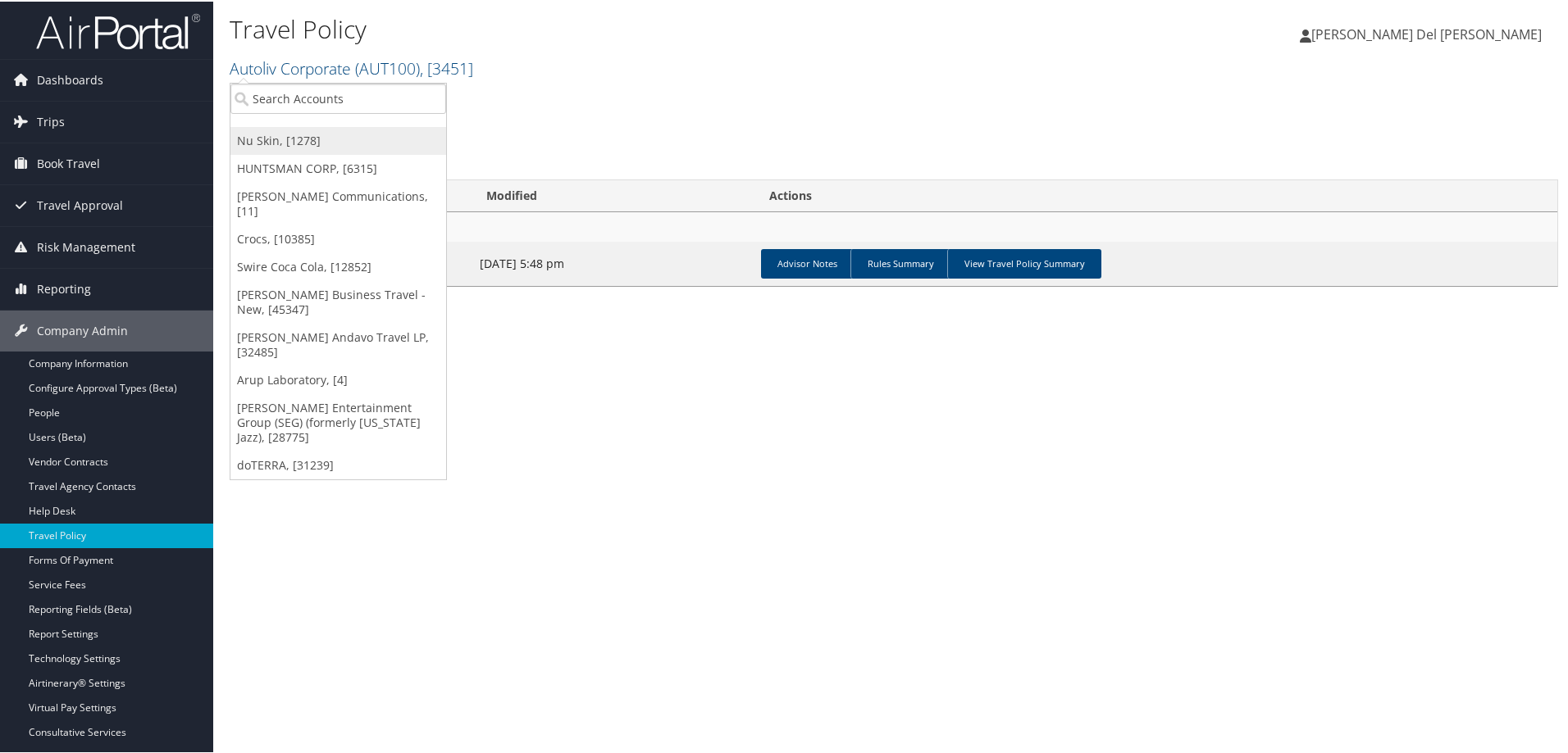
click at [318, 143] on link "Nu Skin, [1278]" at bounding box center [338, 139] width 216 height 28
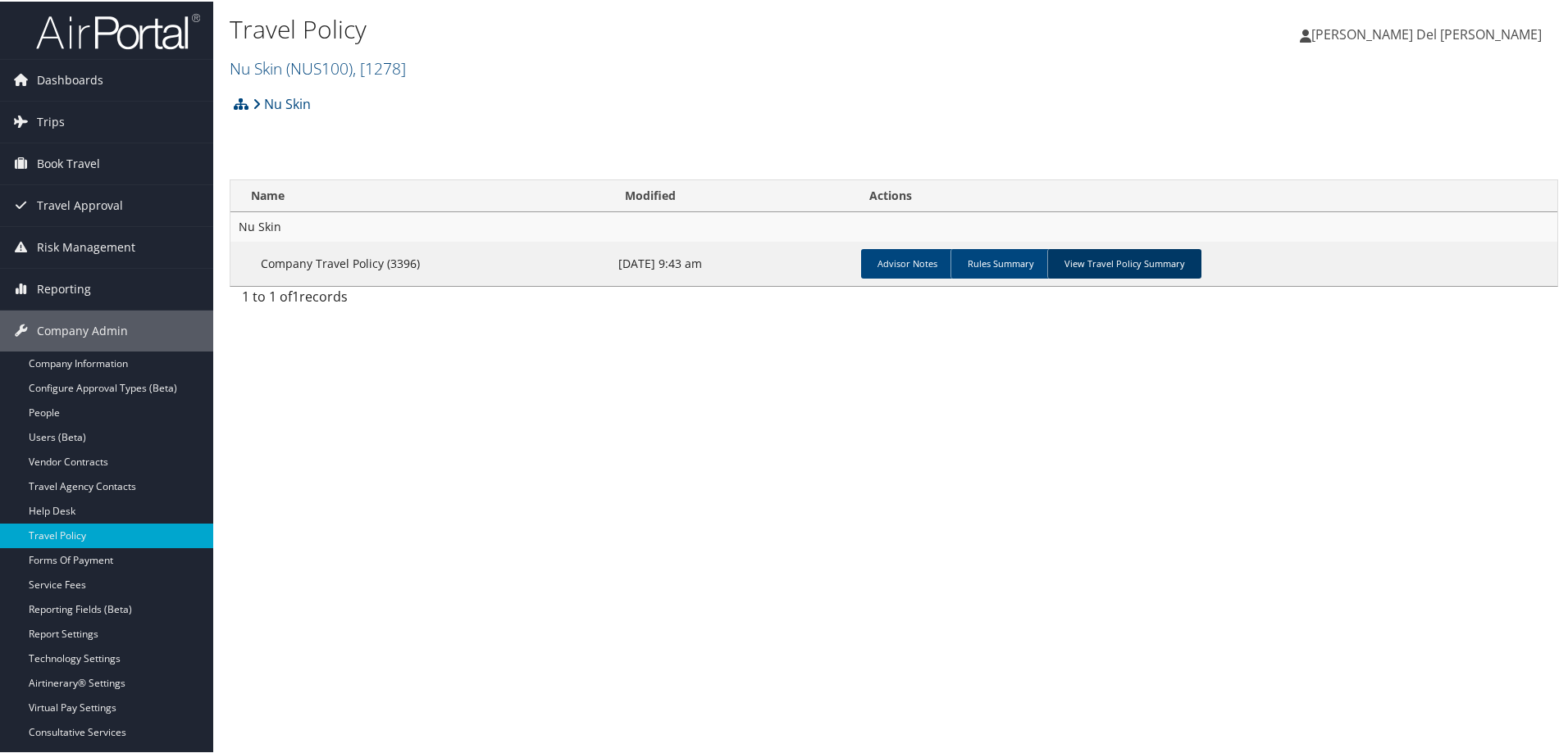
click at [1115, 268] on link "View Travel Policy Summary" at bounding box center [1124, 262] width 154 height 29
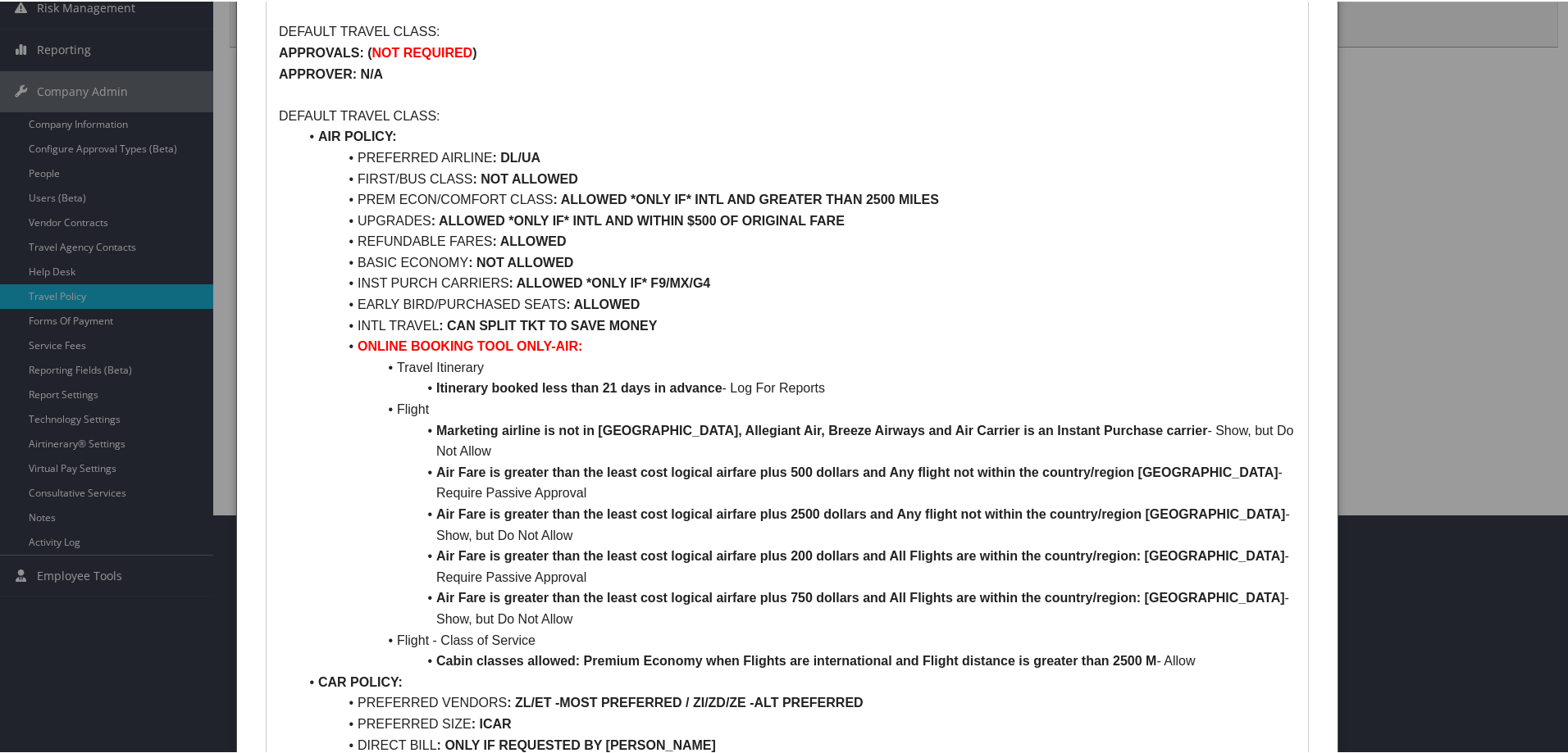
scroll to position [328, 0]
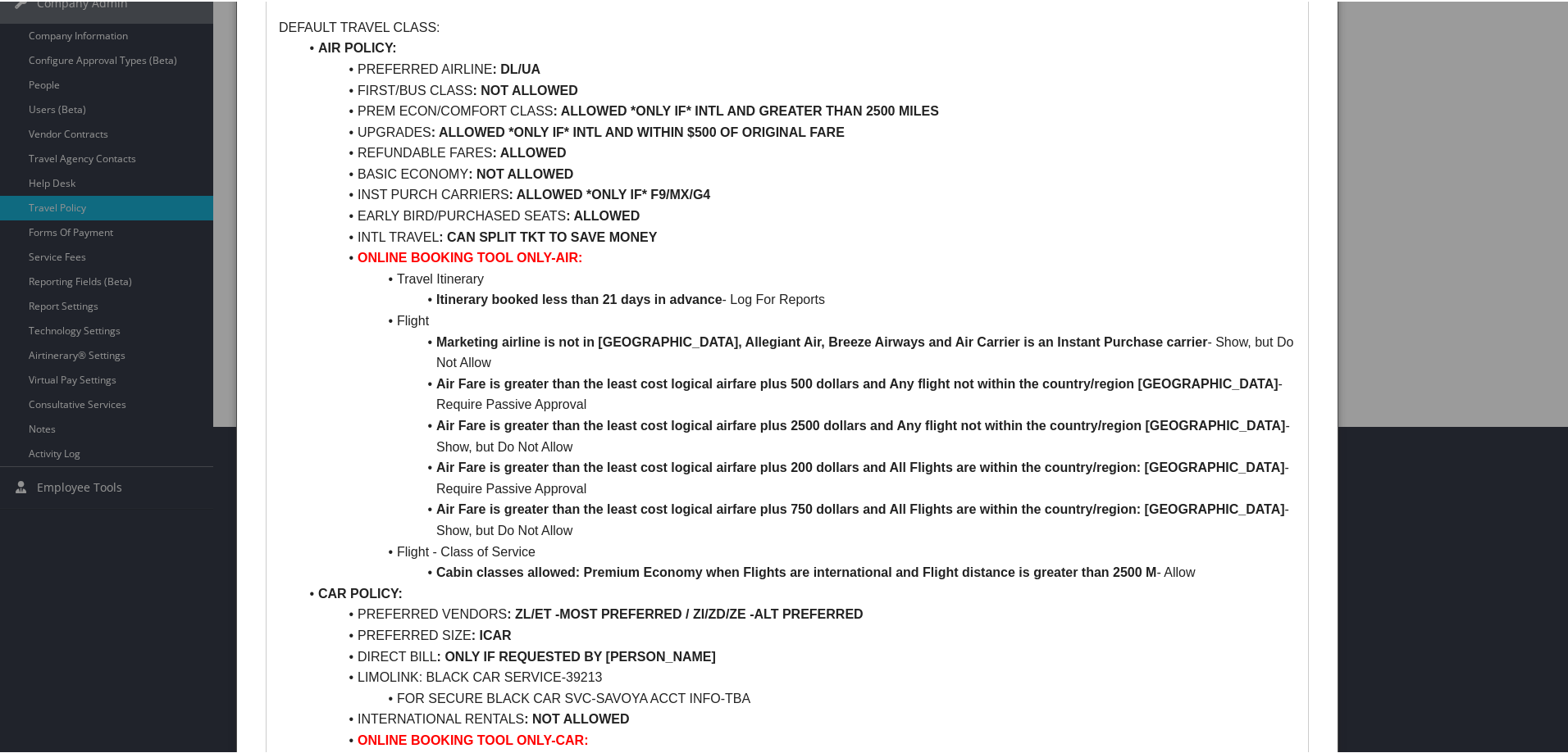
click at [395, 316] on li "Flight" at bounding box center [797, 319] width 997 height 22
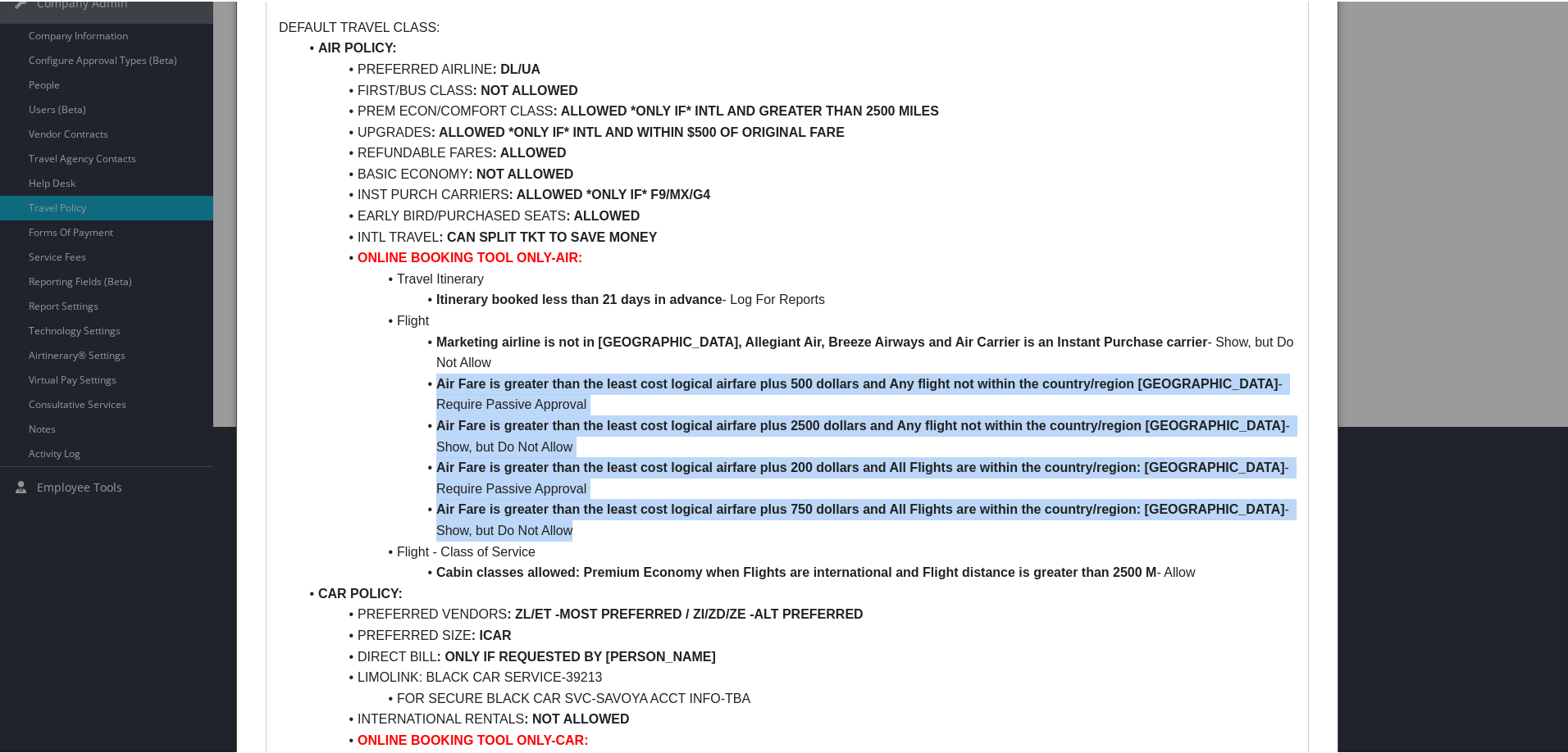
drag, startPoint x: 436, startPoint y: 360, endPoint x: 962, endPoint y: 507, distance: 546.2
click at [962, 507] on ul "AIR POLICY: PREFERRED AIRLINE : DL/UA FIRST/BUS CLASS : NOT ALLOWED PREM ECON/C…" at bounding box center [787, 518] width 1017 height 965
copy ul "Air Fare is greater than the least cost logical airfare plus 500 dollars and An…"
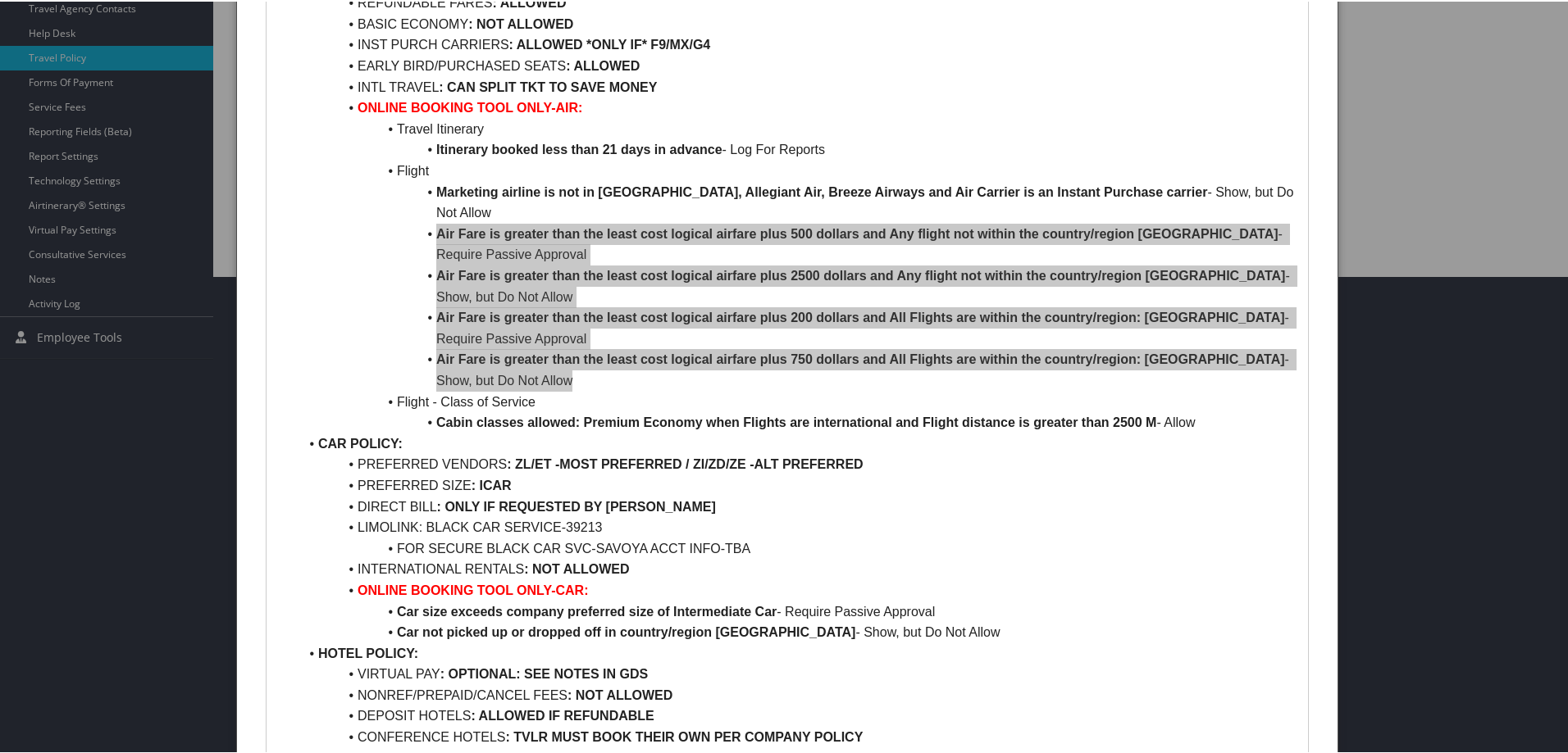
scroll to position [491, 0]
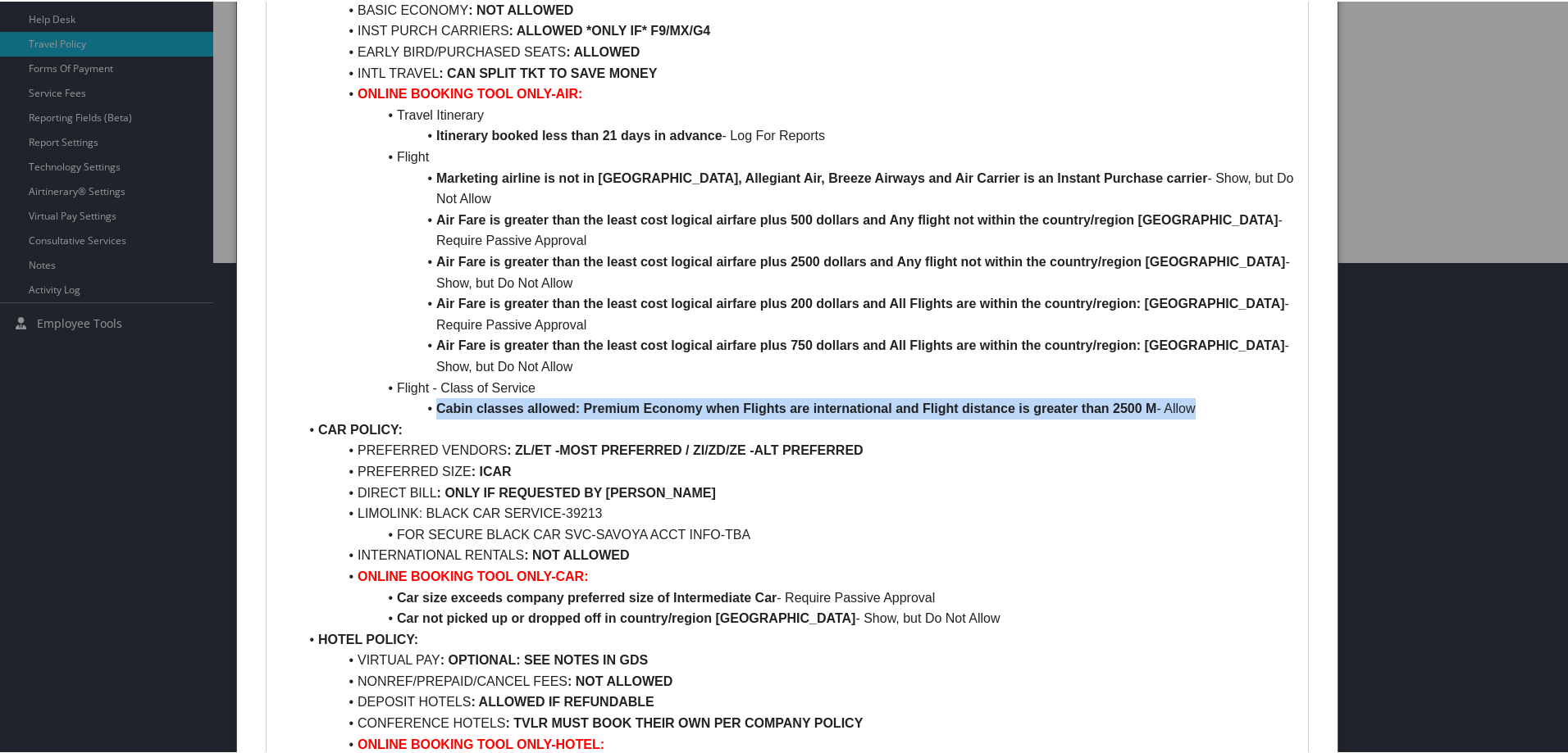
drag, startPoint x: 430, startPoint y: 383, endPoint x: 1216, endPoint y: 392, distance: 786.1
click at [1216, 396] on li "Cabin classes allowed: Premium Economy when Flights are international and Fligh…" at bounding box center [797, 407] width 997 height 22
copy li "Cabin classes allowed: Premium Economy when Flights are international and Fligh…"
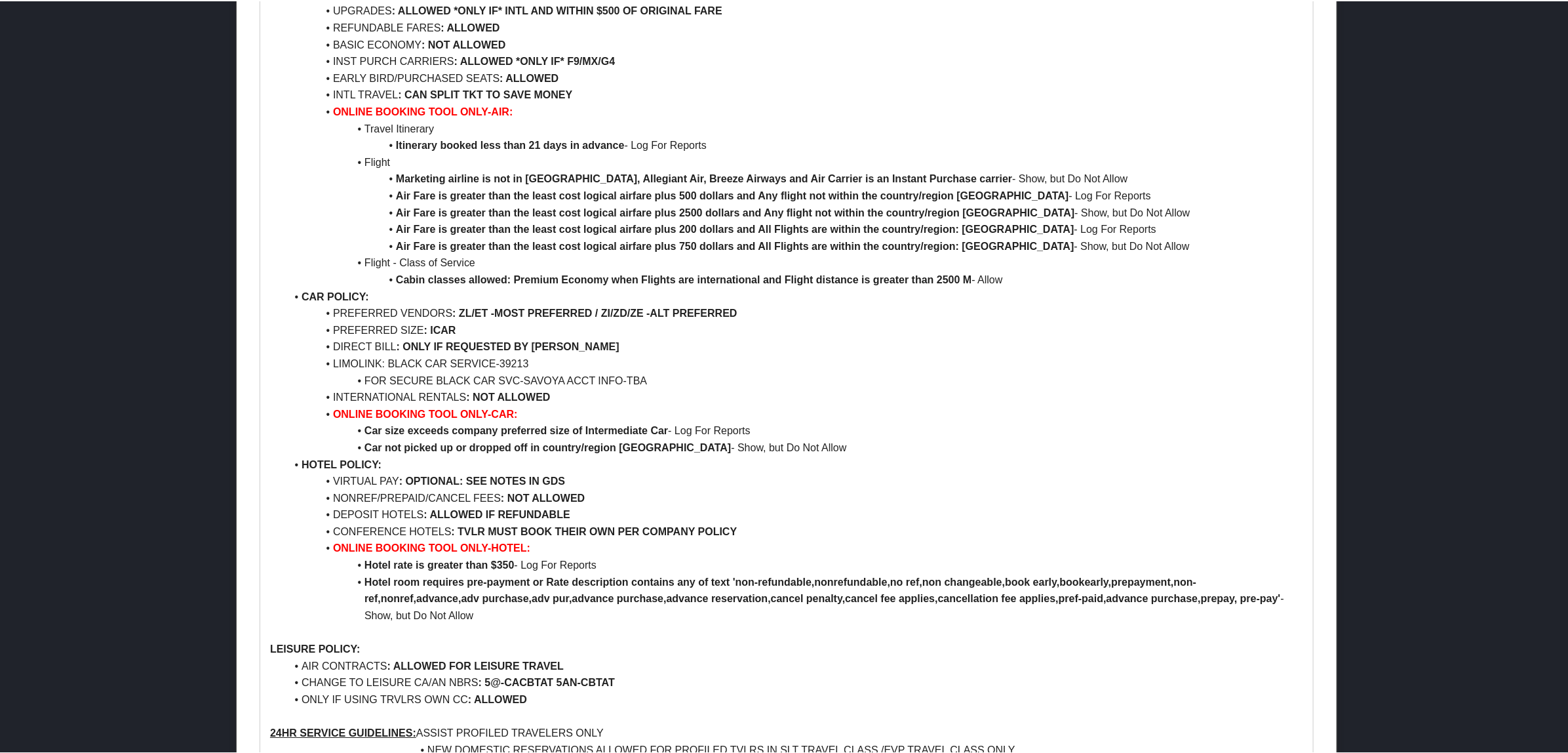
scroll to position [2680, 0]
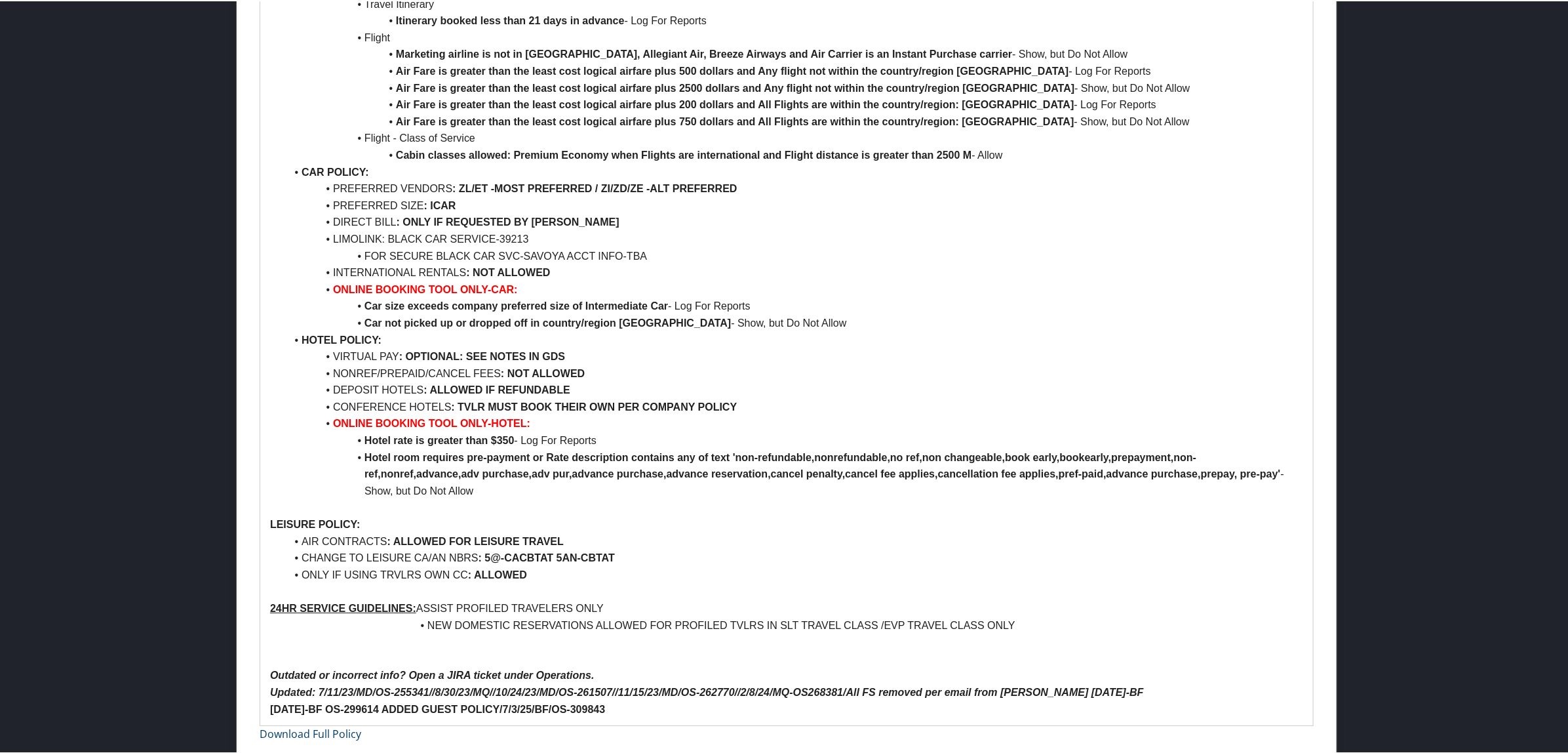
click at [312, 602] on link "Download Full Policy" at bounding box center [310, 732] width 102 height 14
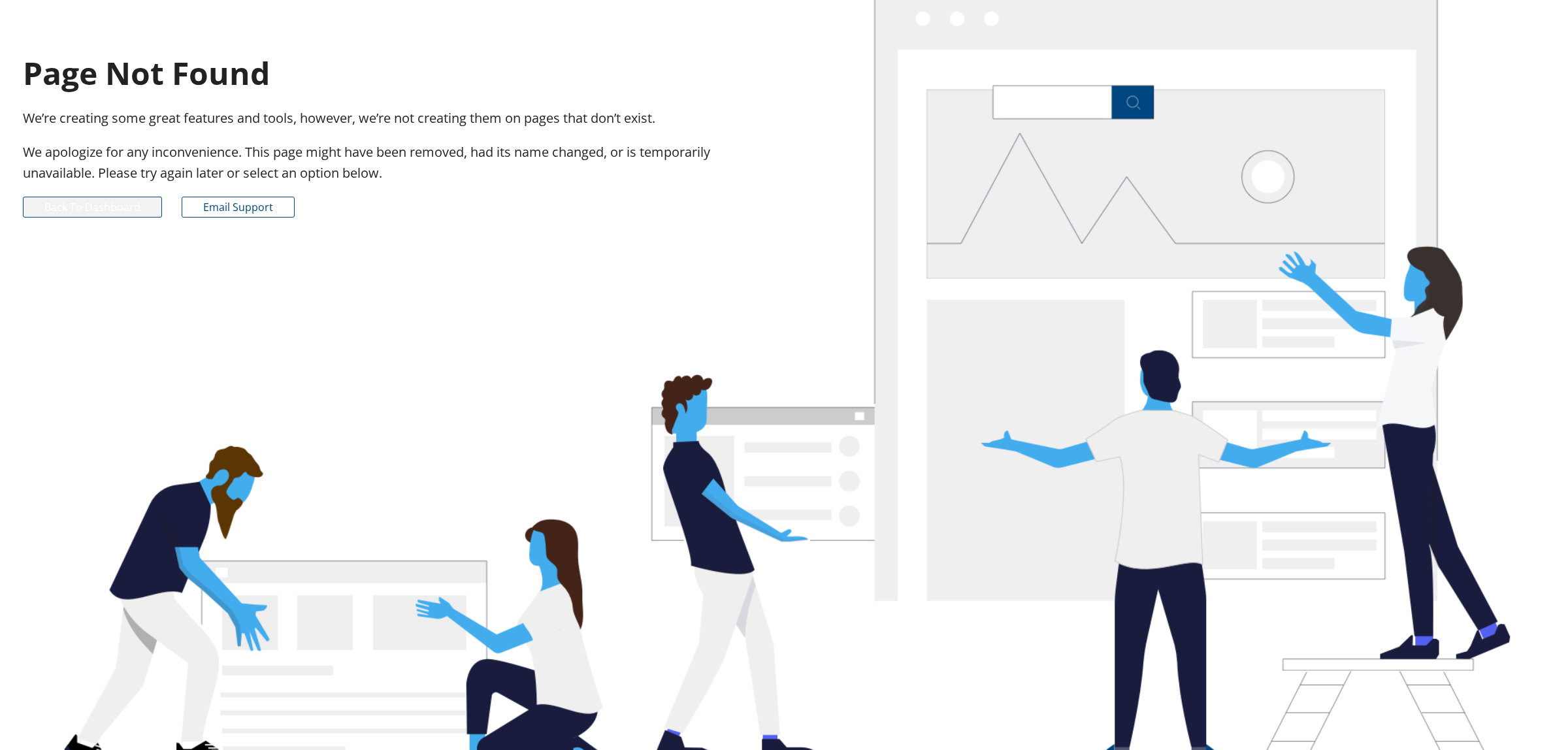
click at [102, 210] on link "Back to Dashboard" at bounding box center [92, 207] width 139 height 21
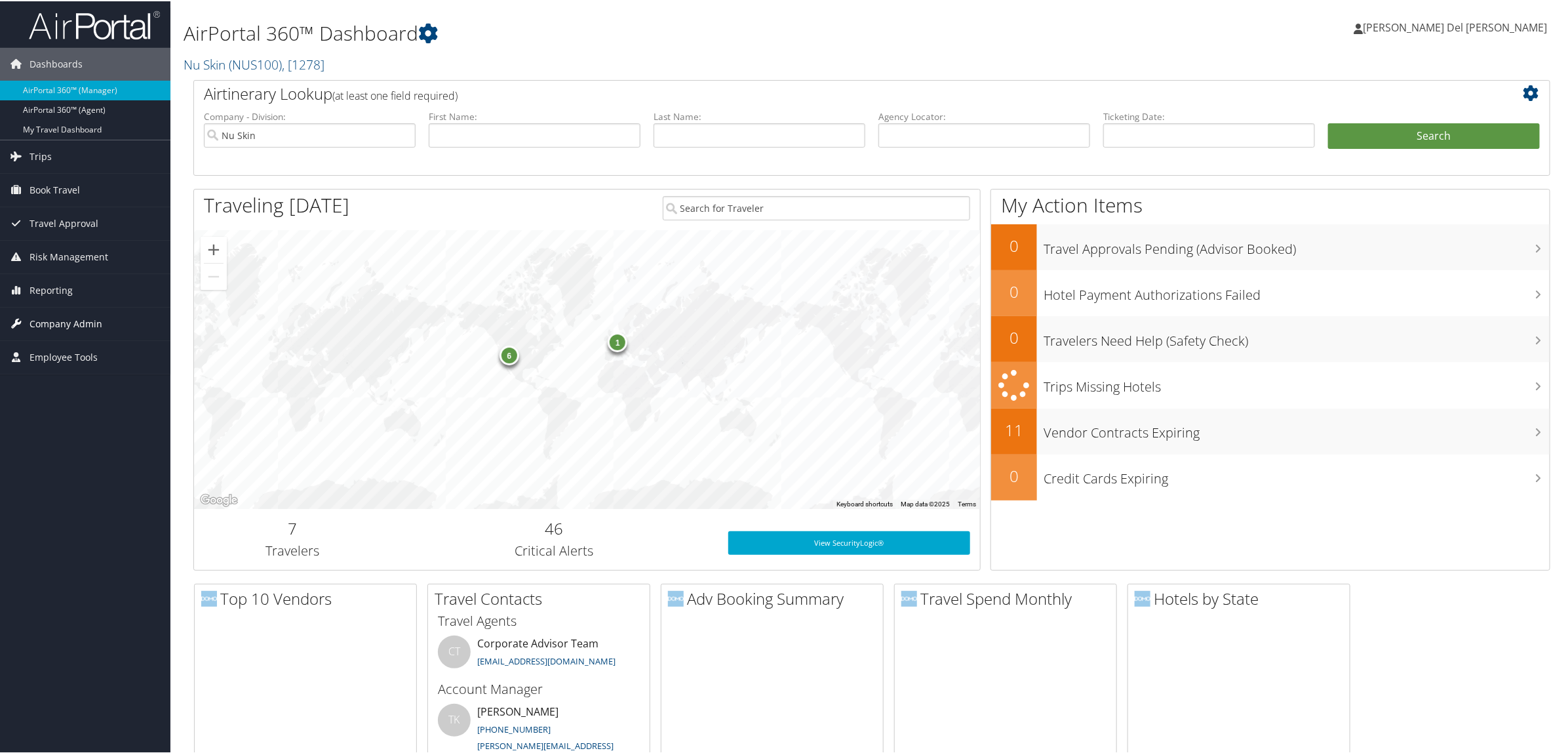
click at [63, 323] on span "Company Admin" at bounding box center [65, 323] width 73 height 33
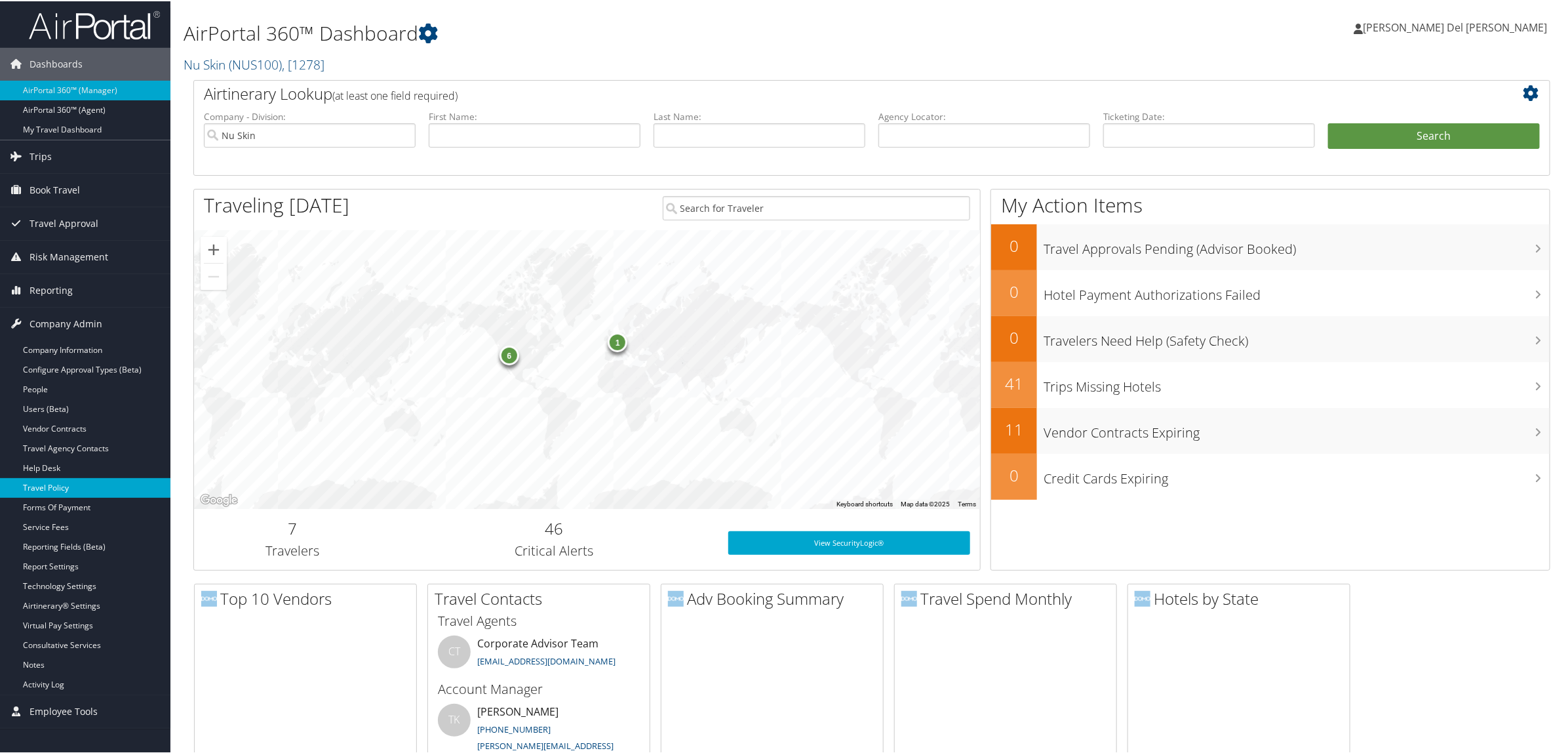
click at [54, 483] on link "Travel Policy" at bounding box center [85, 486] width 170 height 20
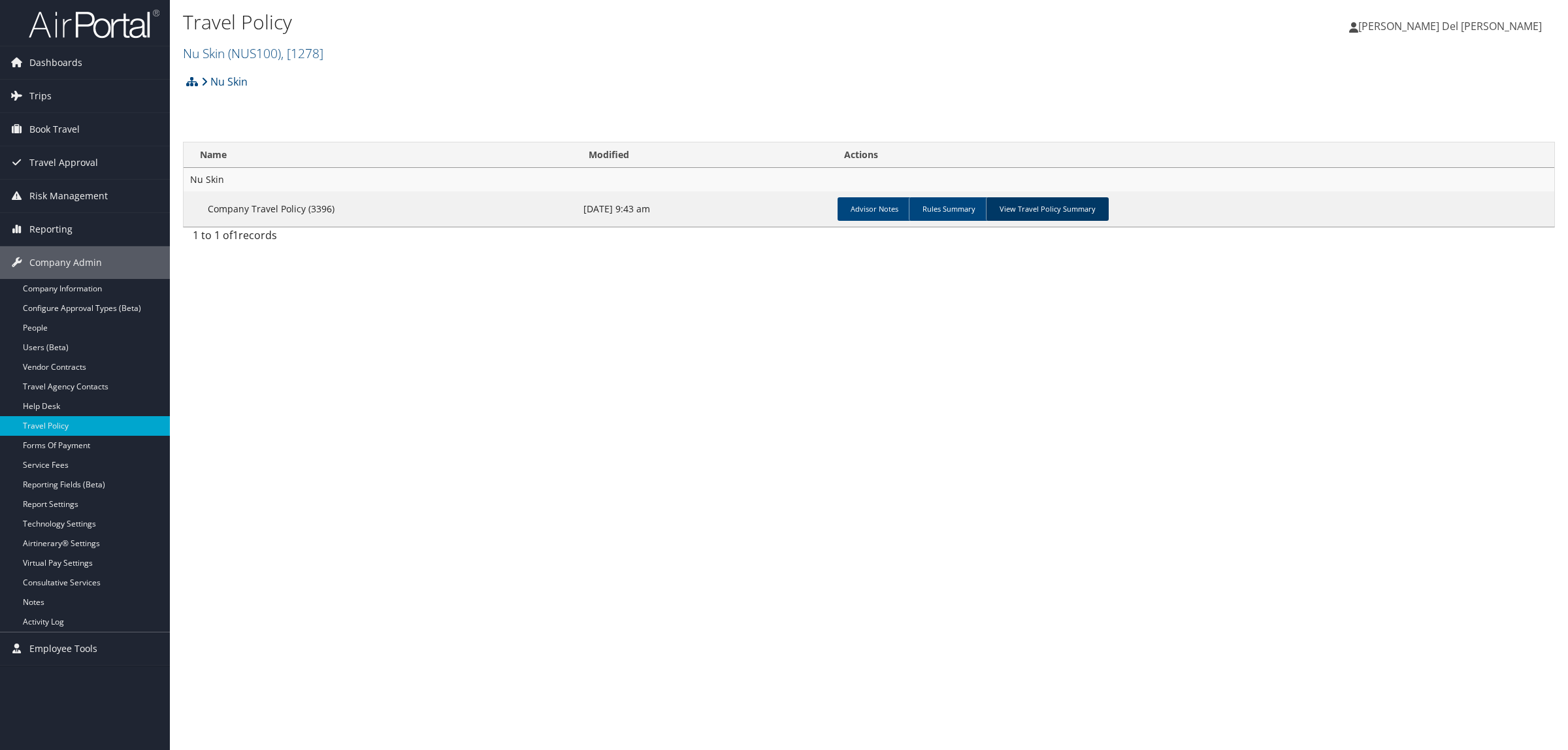
click at [1026, 212] on link "View Travel Policy Summary" at bounding box center [1047, 208] width 123 height 23
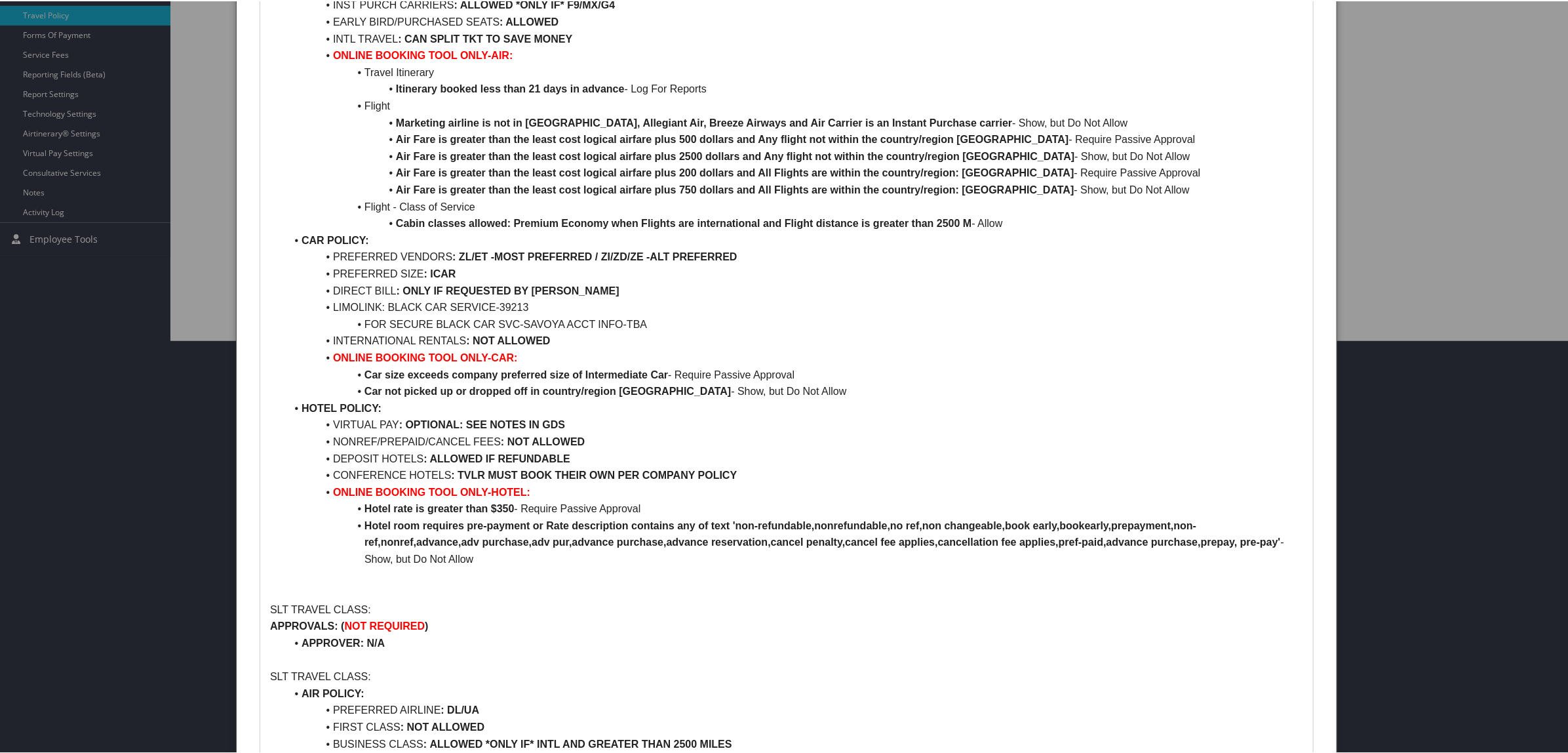
scroll to position [472, 0]
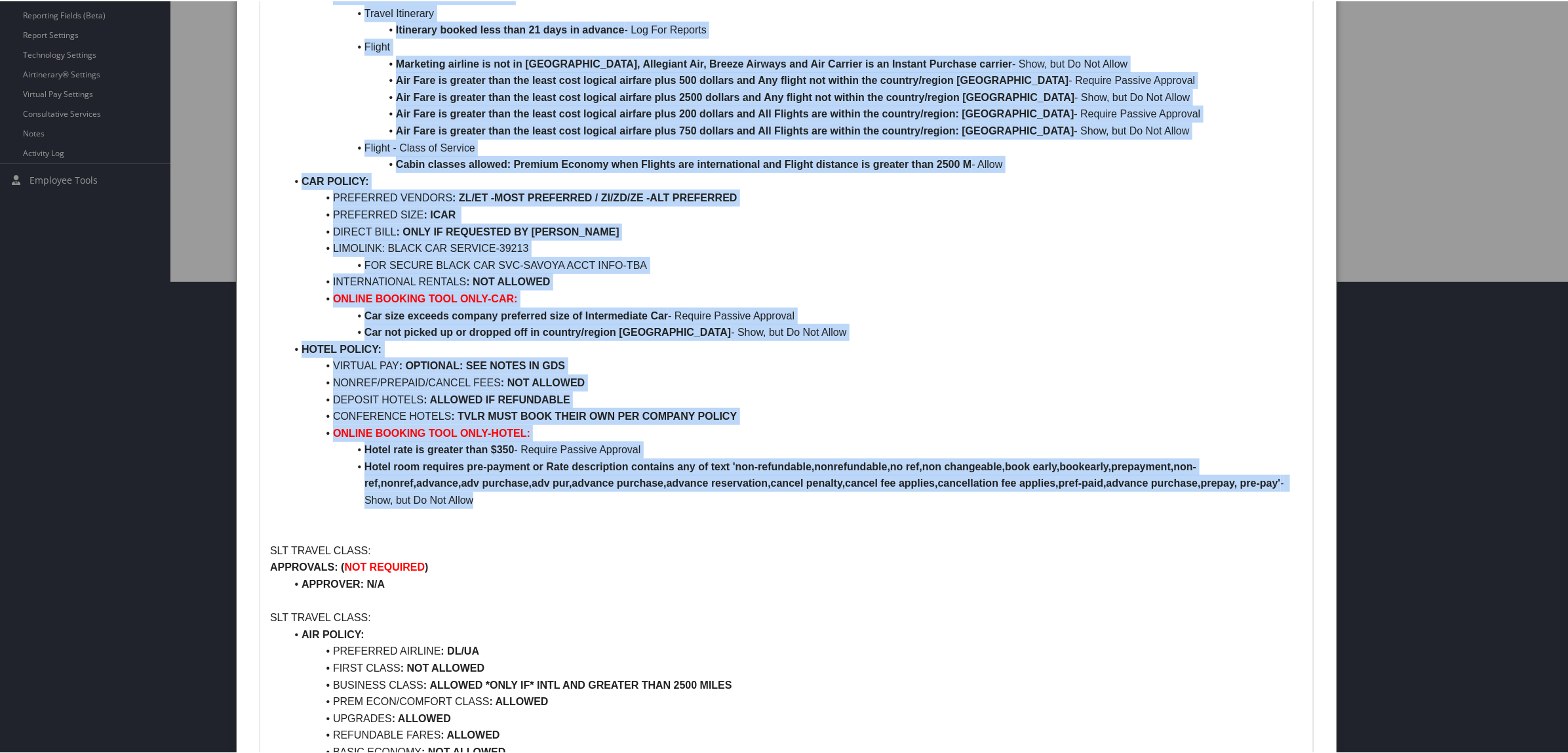
drag, startPoint x: 269, startPoint y: 44, endPoint x: 1027, endPoint y: 499, distance: 884.1
copy div "Nu Skin POLICY PER RULE CLASS: 4 RULE CLASSES DEFAULT TRAVEL CLASS / SLT TRAVEL…"
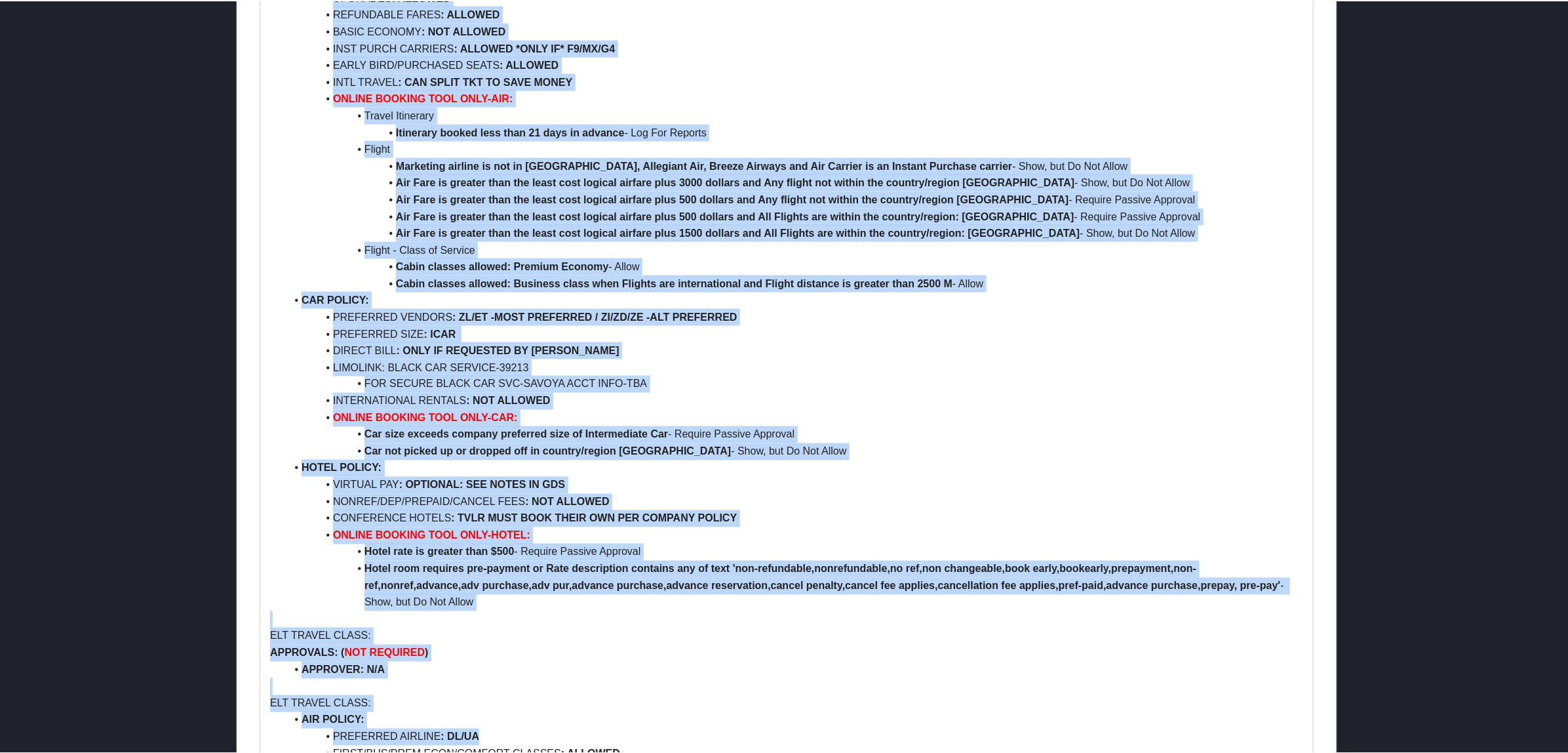
scroll to position [1207, 0]
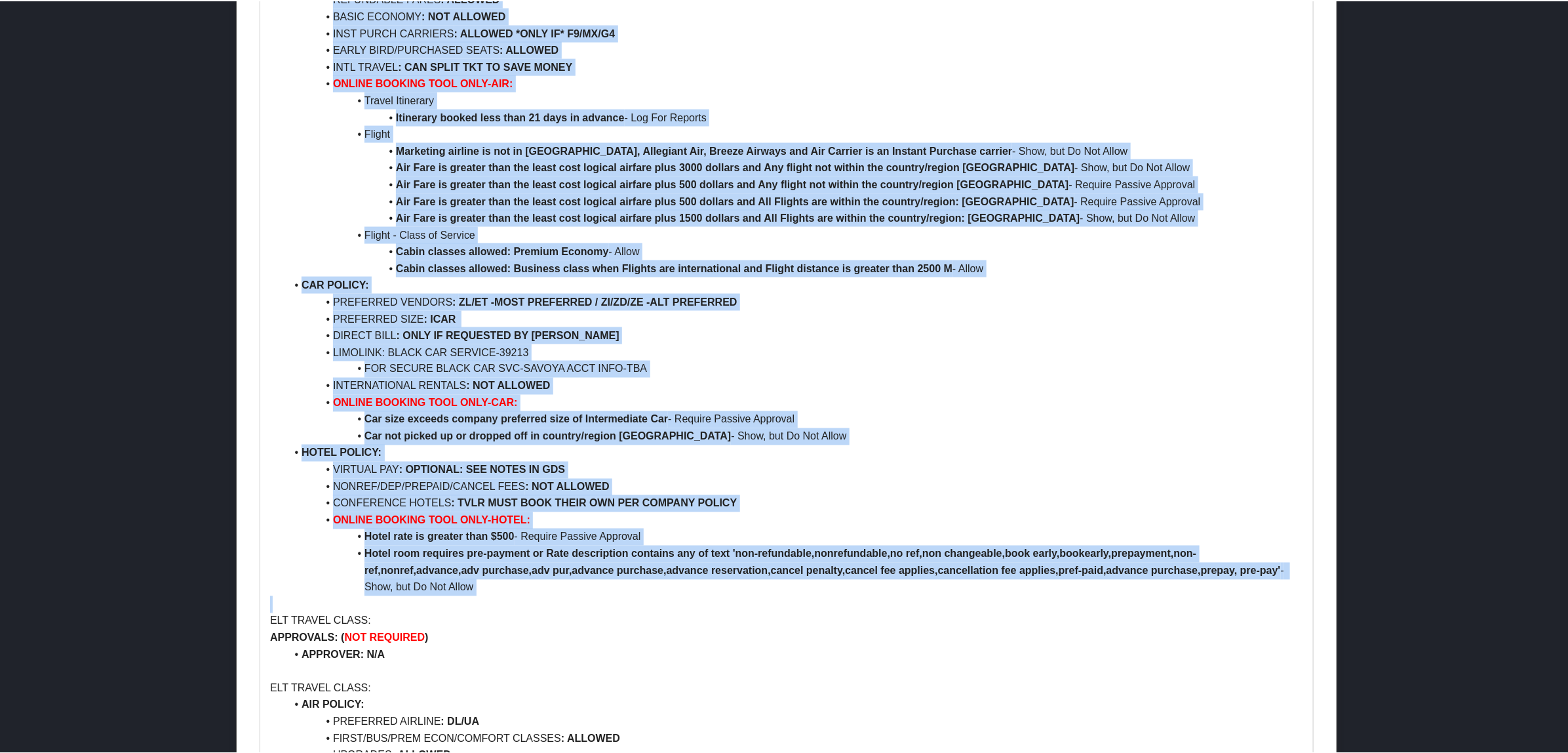
drag, startPoint x: 272, startPoint y: 59, endPoint x: 744, endPoint y: 601, distance: 718.7
click at [744, 601] on div "Nu Skin POLICY PER RULE CLASS: 4 RULE CLASSES DEFAULT TRAVEL CLASS / SLT TRAVEL…" at bounding box center [787, 549] width 1052 height 3295
copy div "SLT TRAVEL CLASS: APPROVALS: ( NOT REQUIRED ) APPROVER: N/A SLT TRAVEL CLASS: A…"
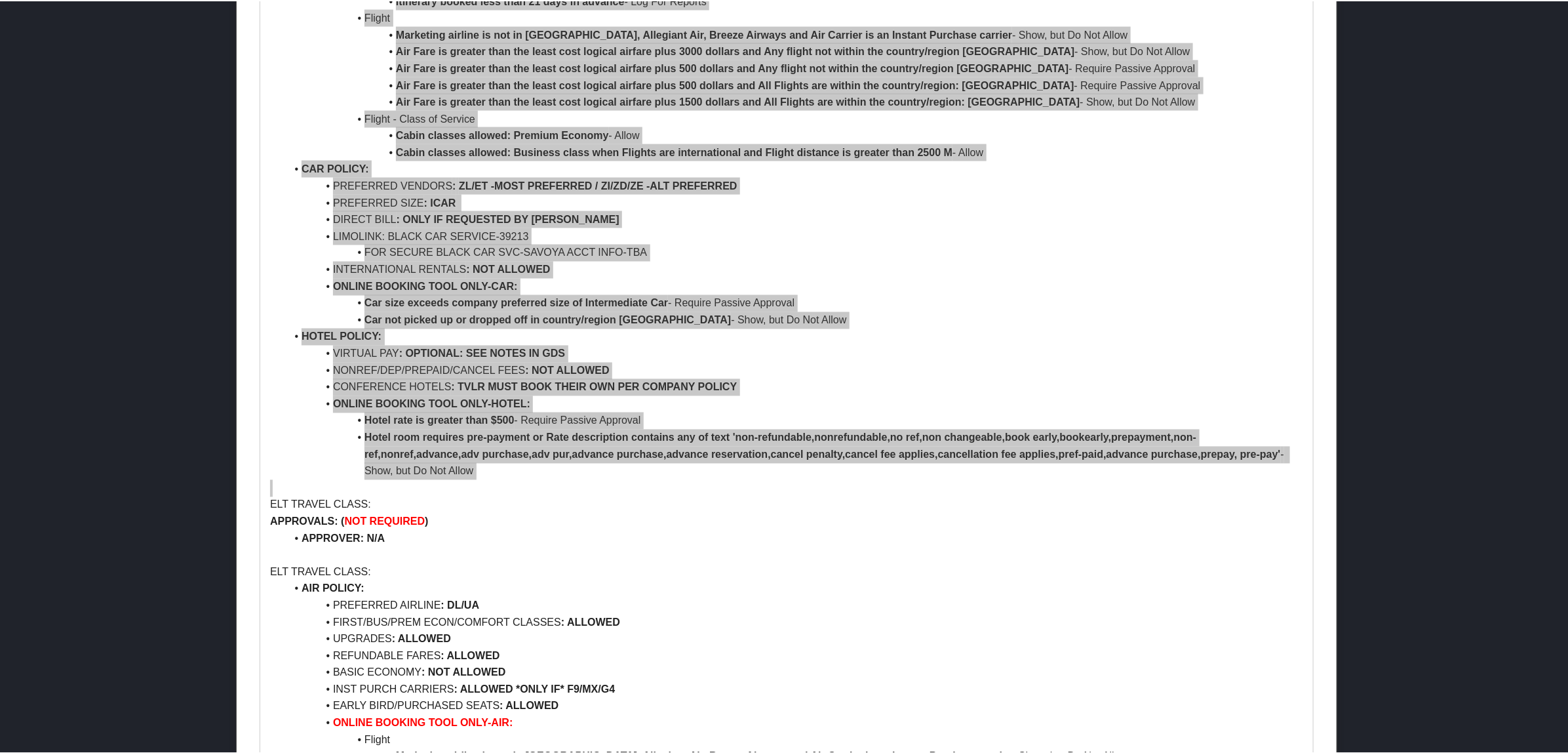
scroll to position [1699, 0]
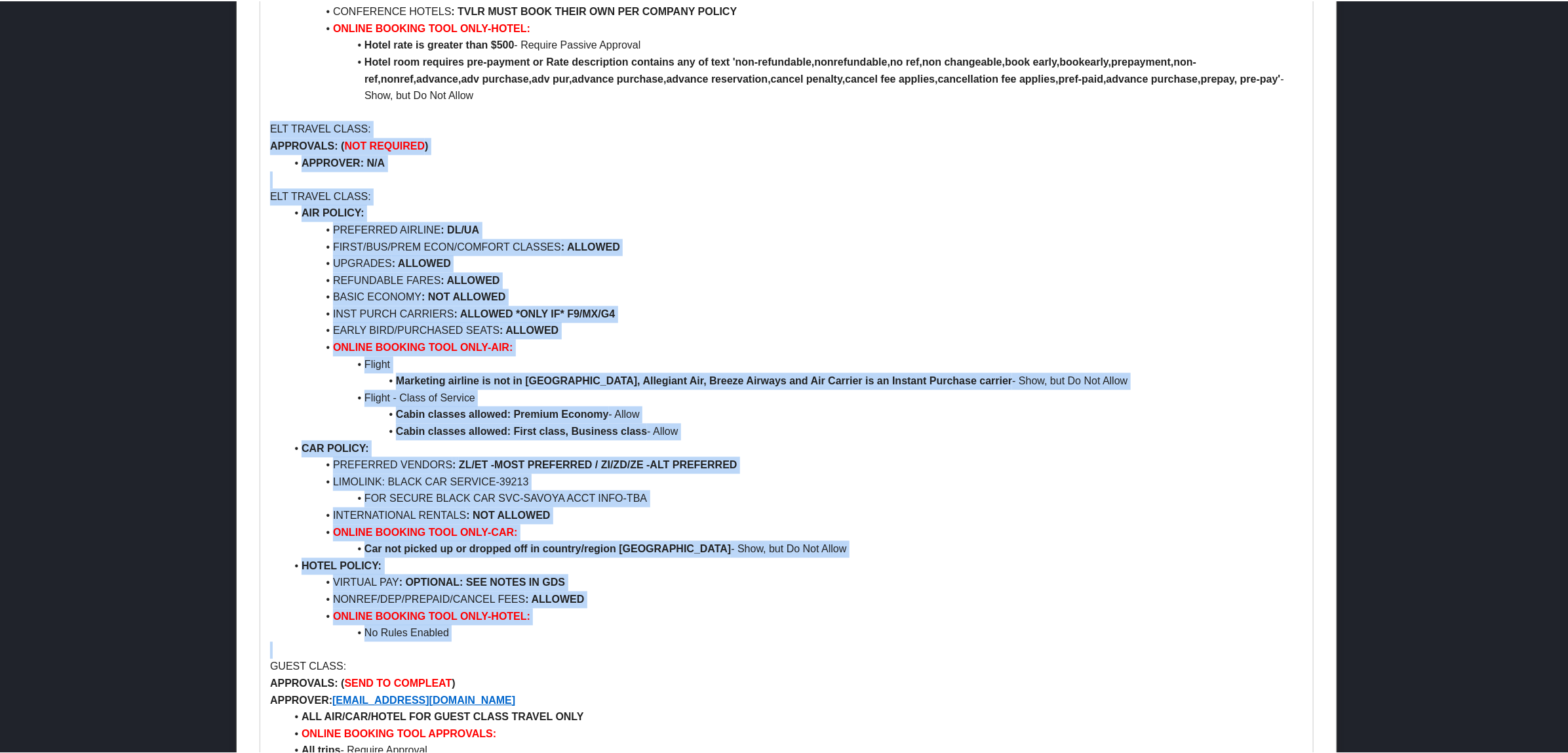
drag, startPoint x: 271, startPoint y: 125, endPoint x: 633, endPoint y: 645, distance: 633.6
click at [632, 645] on div "Nu Skin POLICY PER RULE CLASS: 4 RULE CLASSES DEFAULT TRAVEL CLASS / SLT TRAVEL…" at bounding box center [787, 57] width 1052 height 3295
copy div "ELT TRAVEL CLASS: APPROVALS: ( NOT REQUIRED ) APPROVER: N/A ELT TRAVEL CLASS: A…"
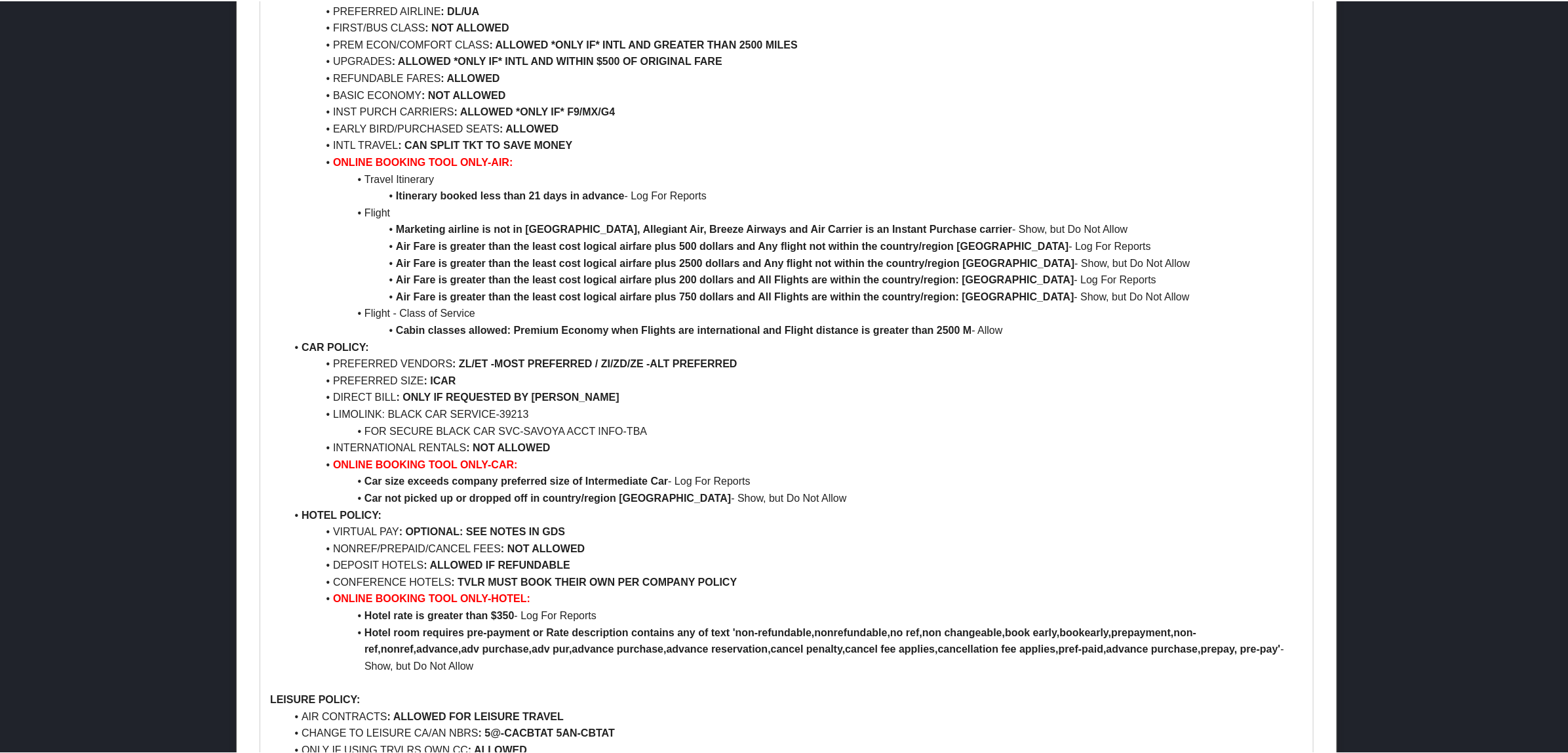
scroll to position [2680, 0]
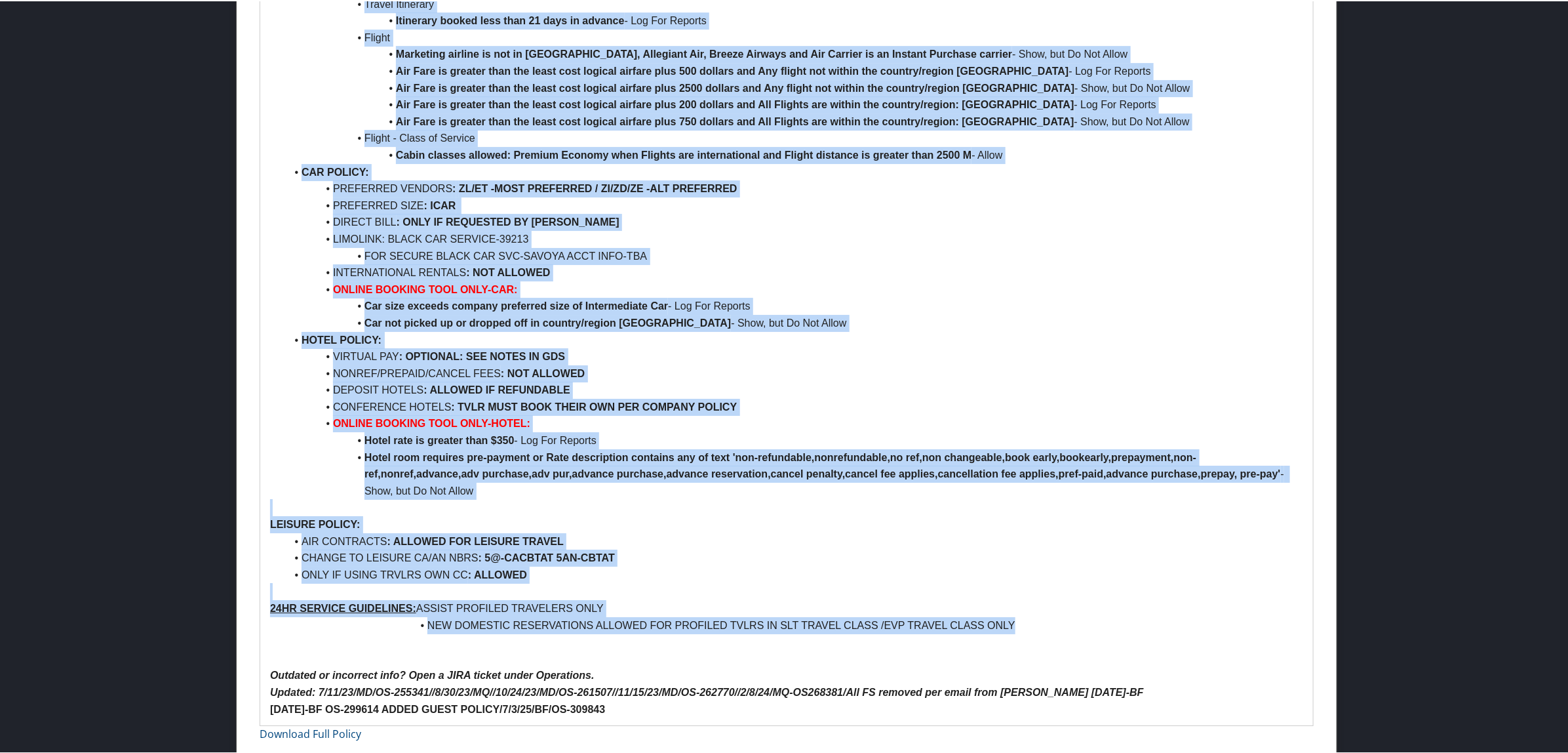
drag, startPoint x: 270, startPoint y: 171, endPoint x: 1041, endPoint y: 621, distance: 892.7
copy div "GUEST CLASS: APPROVALS: ( SEND TO COMPLEAT ) APPROVER: [EMAIL_ADDRESS][DOMAIN_N…"
click at [364, 123] on li "Air Fare is greater than the least cost logical airfare plus 750 dollars and Al…" at bounding box center [794, 120] width 1017 height 17
